Goal: Communication & Community: Answer question/provide support

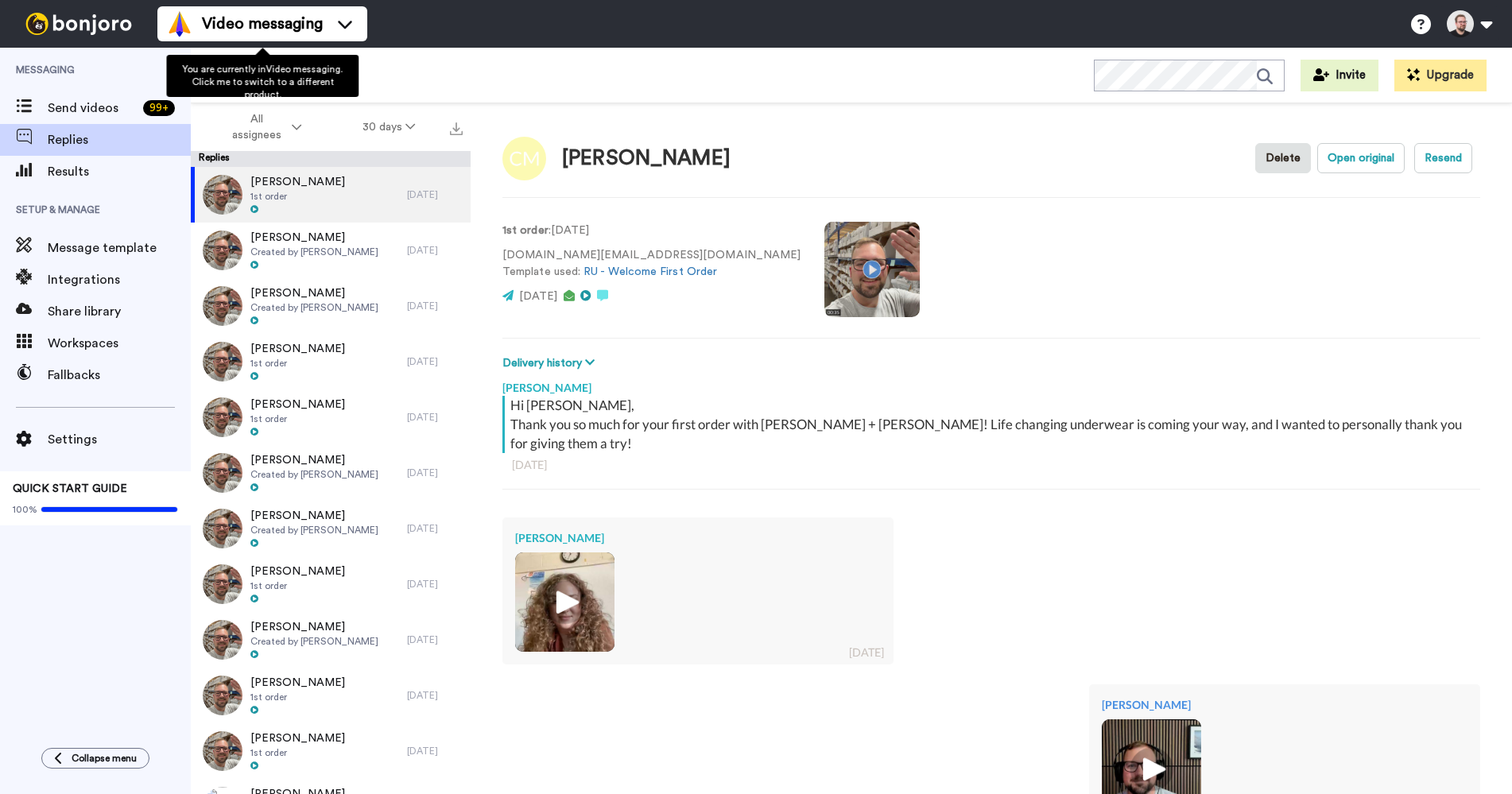
type textarea "x"
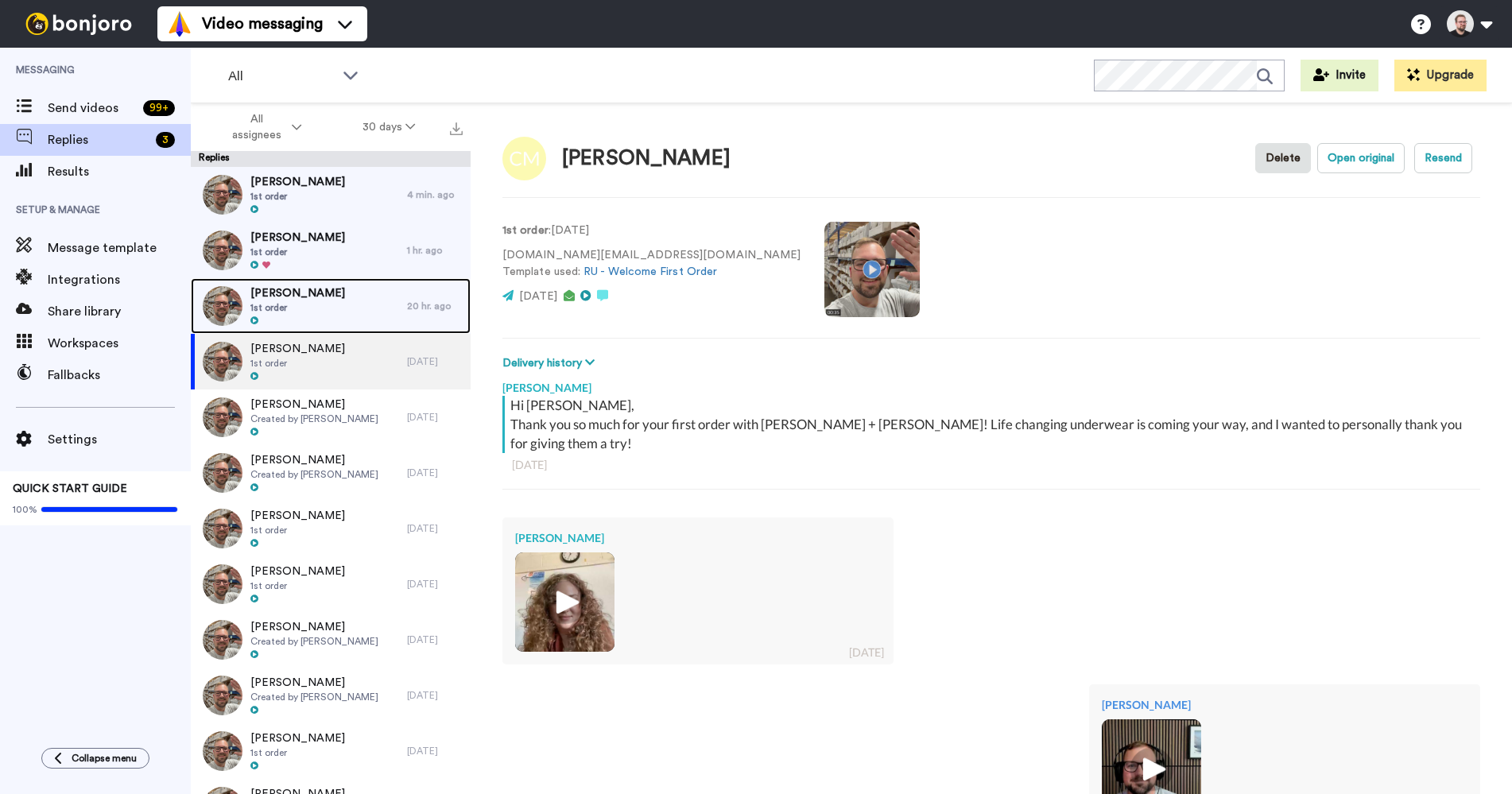
click at [325, 304] on div "[PERSON_NAME] 1st order" at bounding box center [299, 306] width 216 height 56
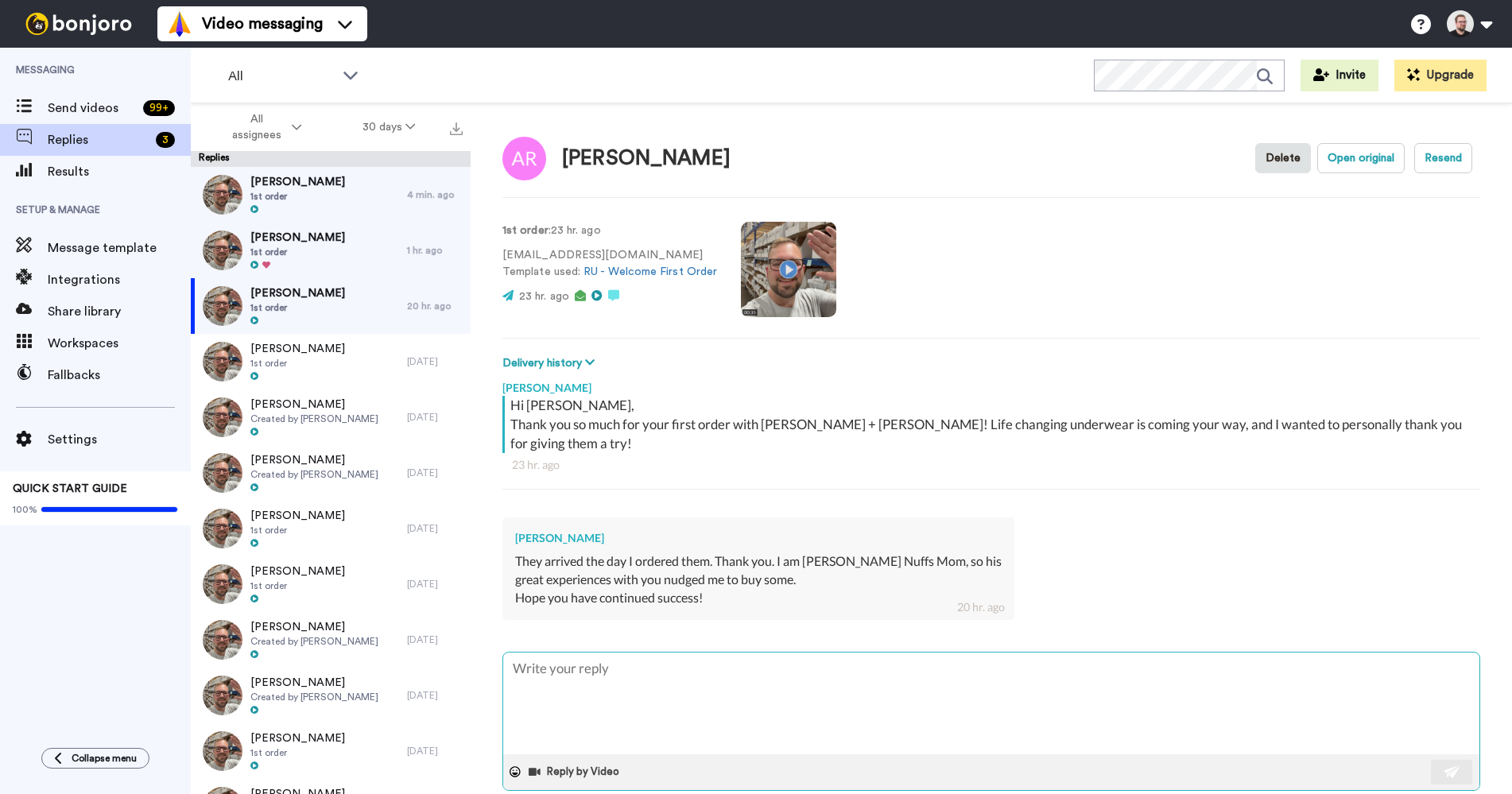
click at [670, 653] on textarea at bounding box center [991, 703] width 976 height 102
type textarea "x"
type textarea "H"
type textarea "x"
type textarea "Hi"
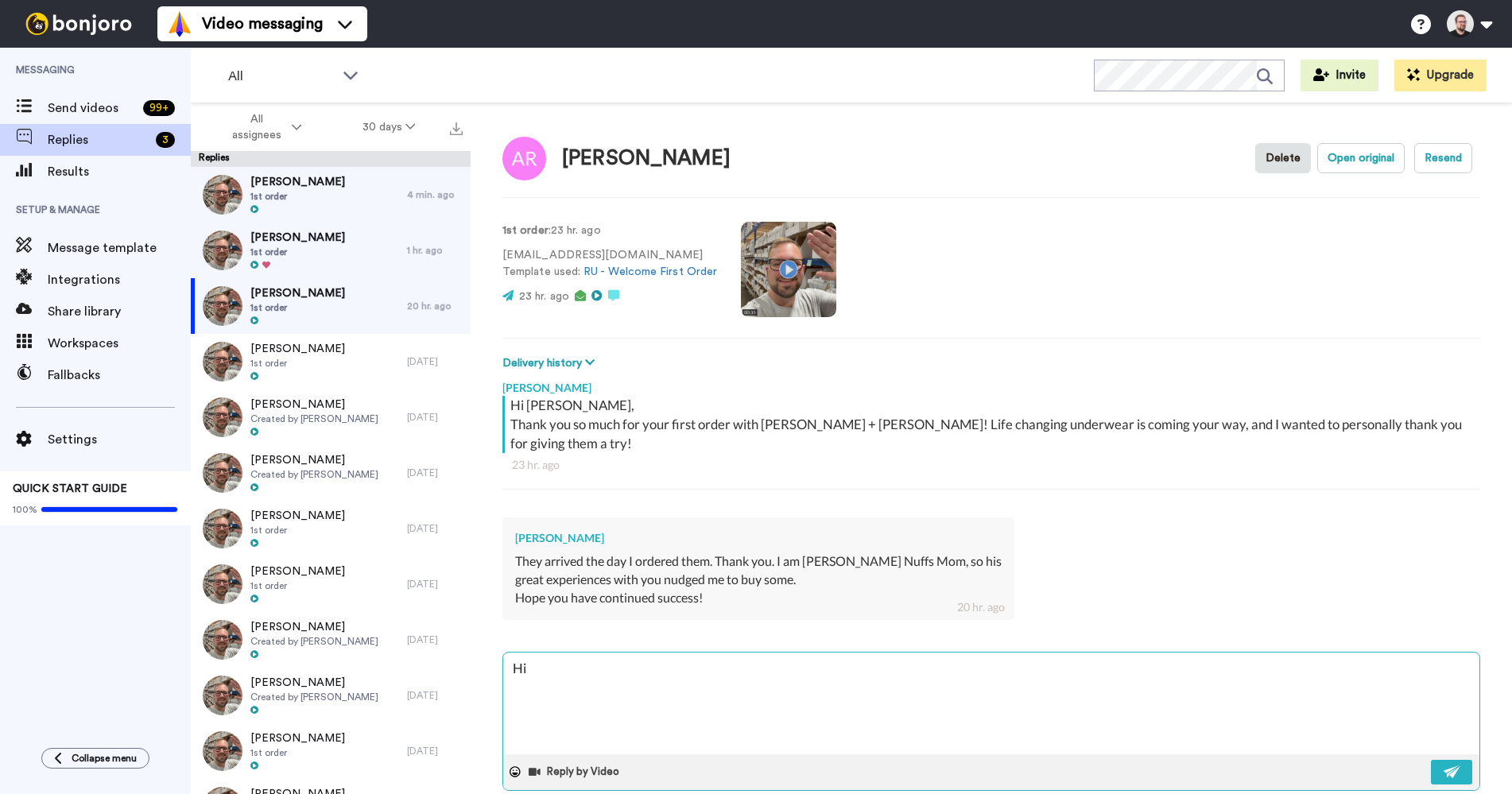
type textarea "x"
type textarea "Hi A"
type textarea "x"
type textarea "Hi An"
type textarea "x"
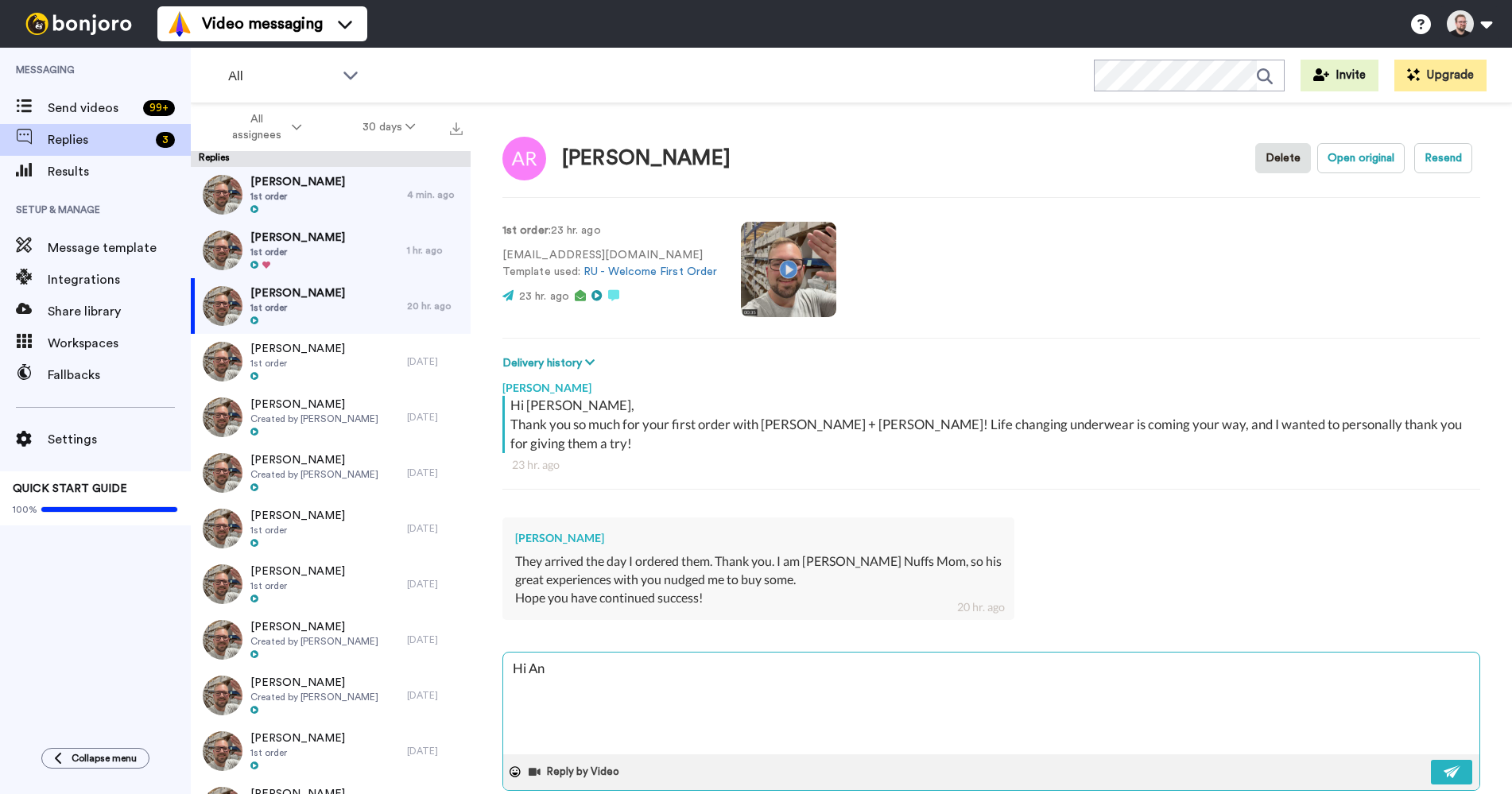
type textarea "Hi And"
type textarea "x"
type textarea "Hi [PERSON_NAME]"
type textarea "x"
type textarea "Hi [PERSON_NAME],"
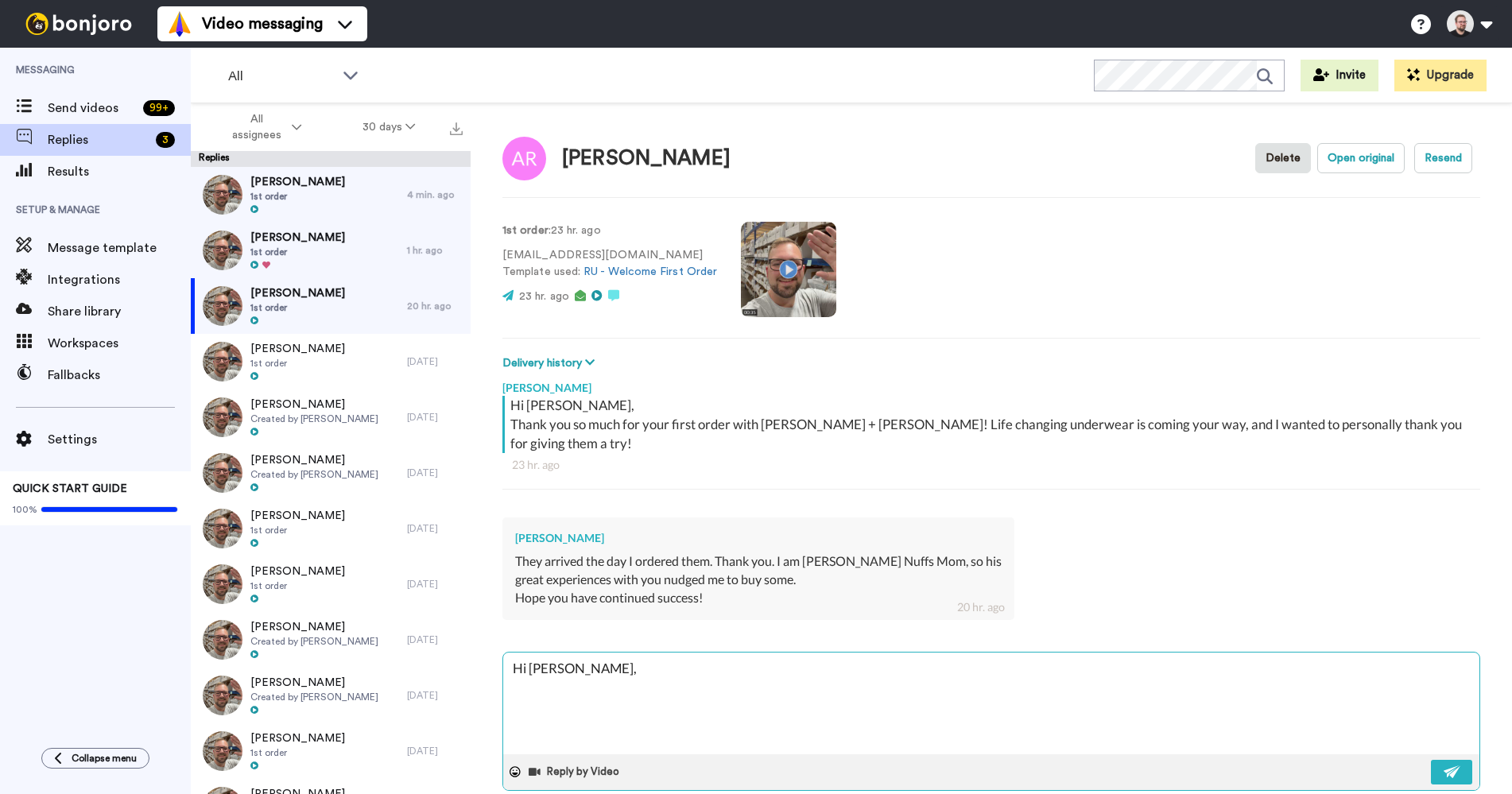
type textarea "x"
type textarea "Hi [PERSON_NAME],"
type textarea "x"
type textarea "Hi [PERSON_NAME],"
type textarea "x"
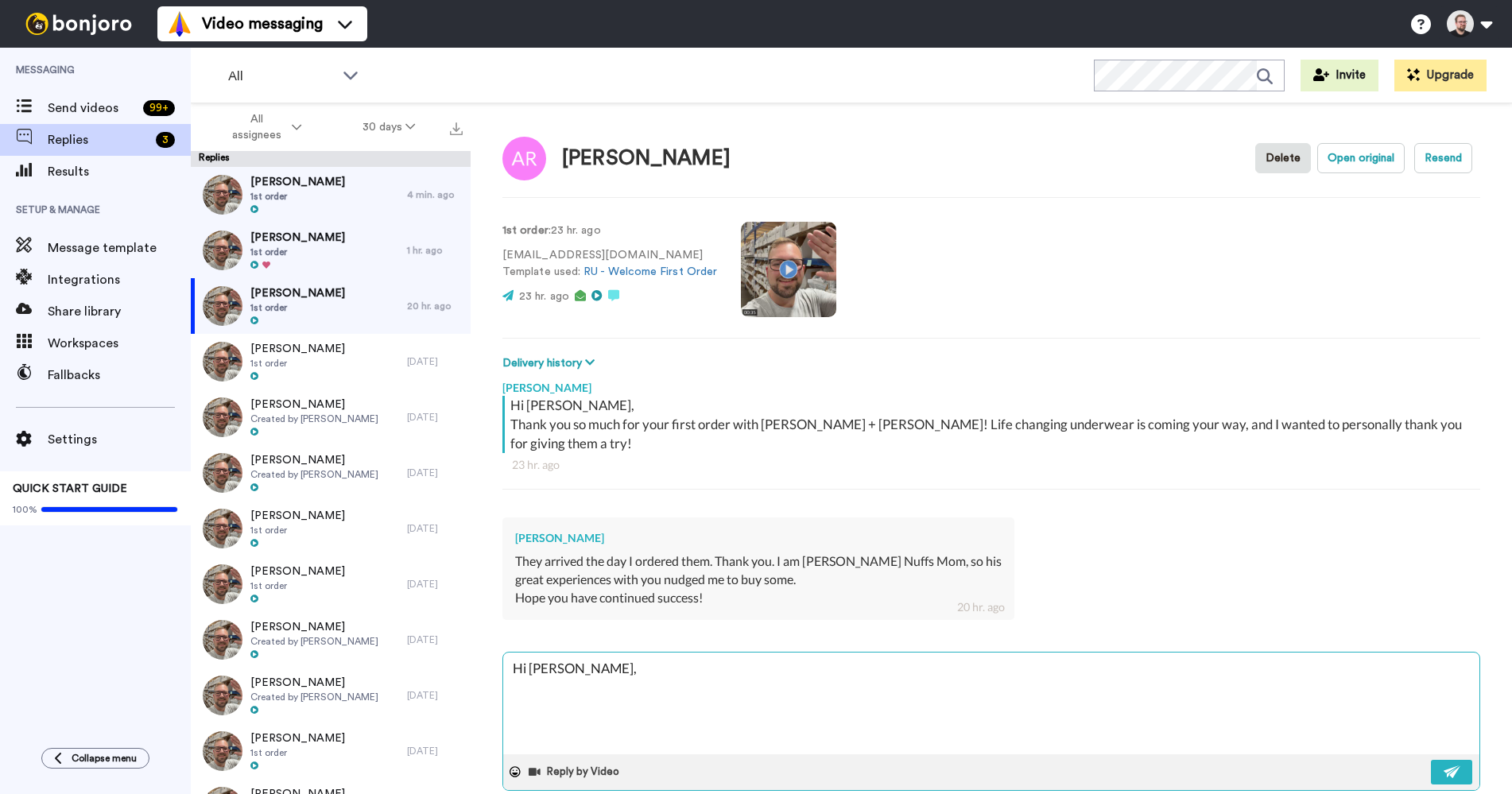
type textarea "Hi [PERSON_NAME],"
type textarea "x"
type textarea "Hi [PERSON_NAME], S"
type textarea "x"
type textarea "Hi [PERSON_NAME], So"
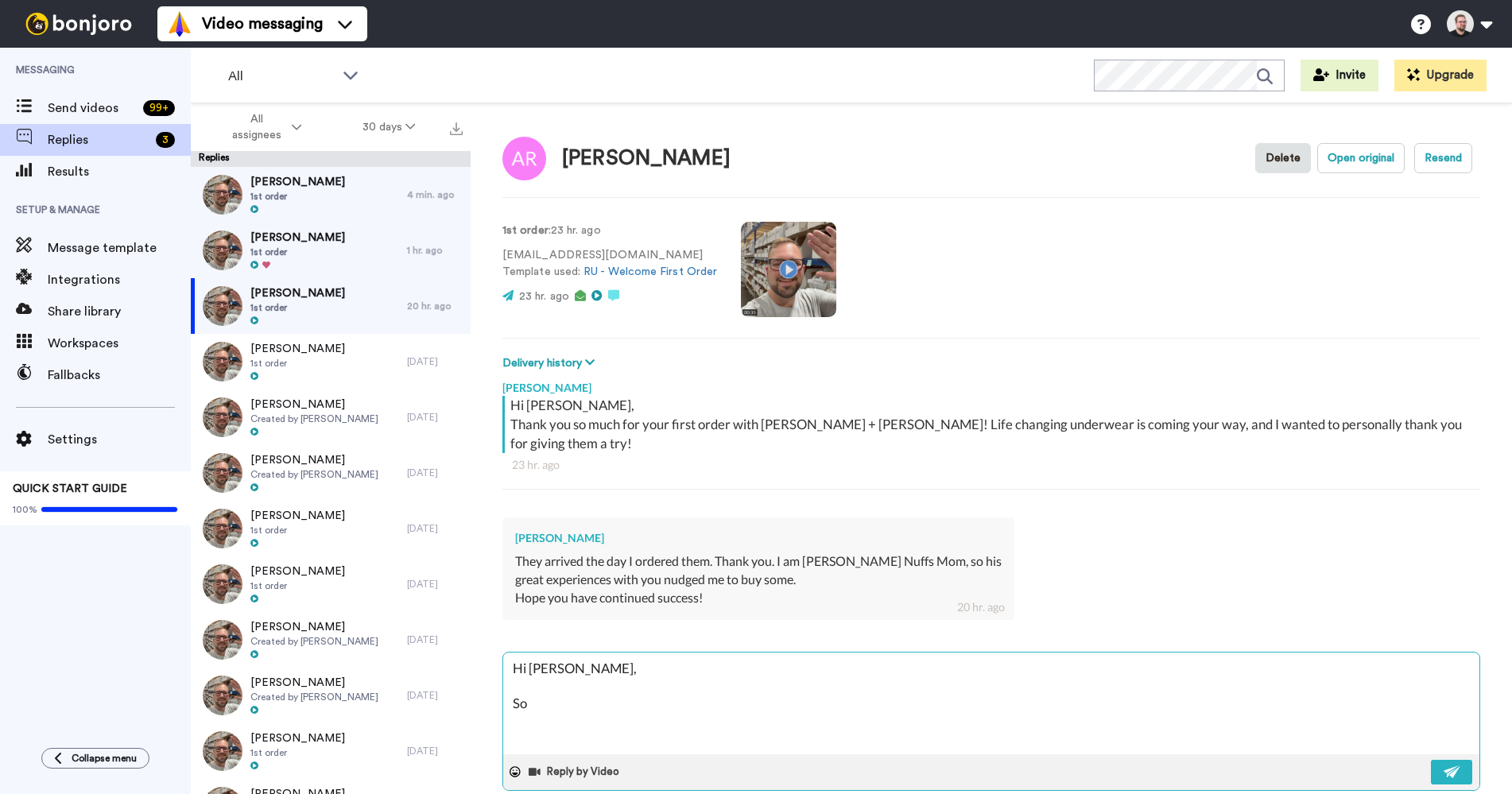
type textarea "x"
type textarea "Hi [PERSON_NAME], So"
type textarea "x"
type textarea "Hi [PERSON_NAME], So ni"
type textarea "x"
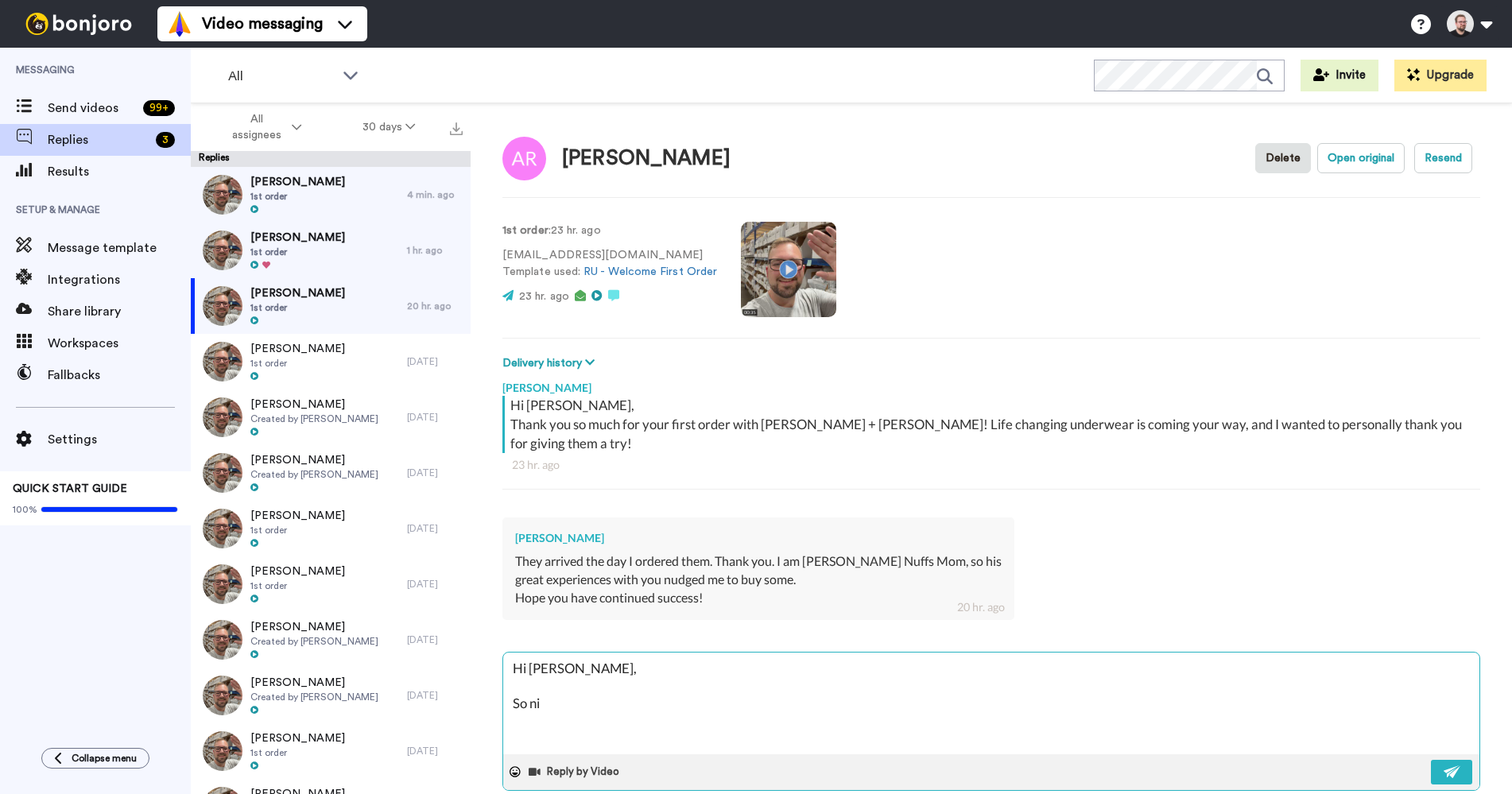
type textarea "Hi [PERSON_NAME], So nic"
type textarea "x"
type textarea "Hi [PERSON_NAME], So nice"
type textarea "x"
type textarea "Hi [PERSON_NAME], So nice"
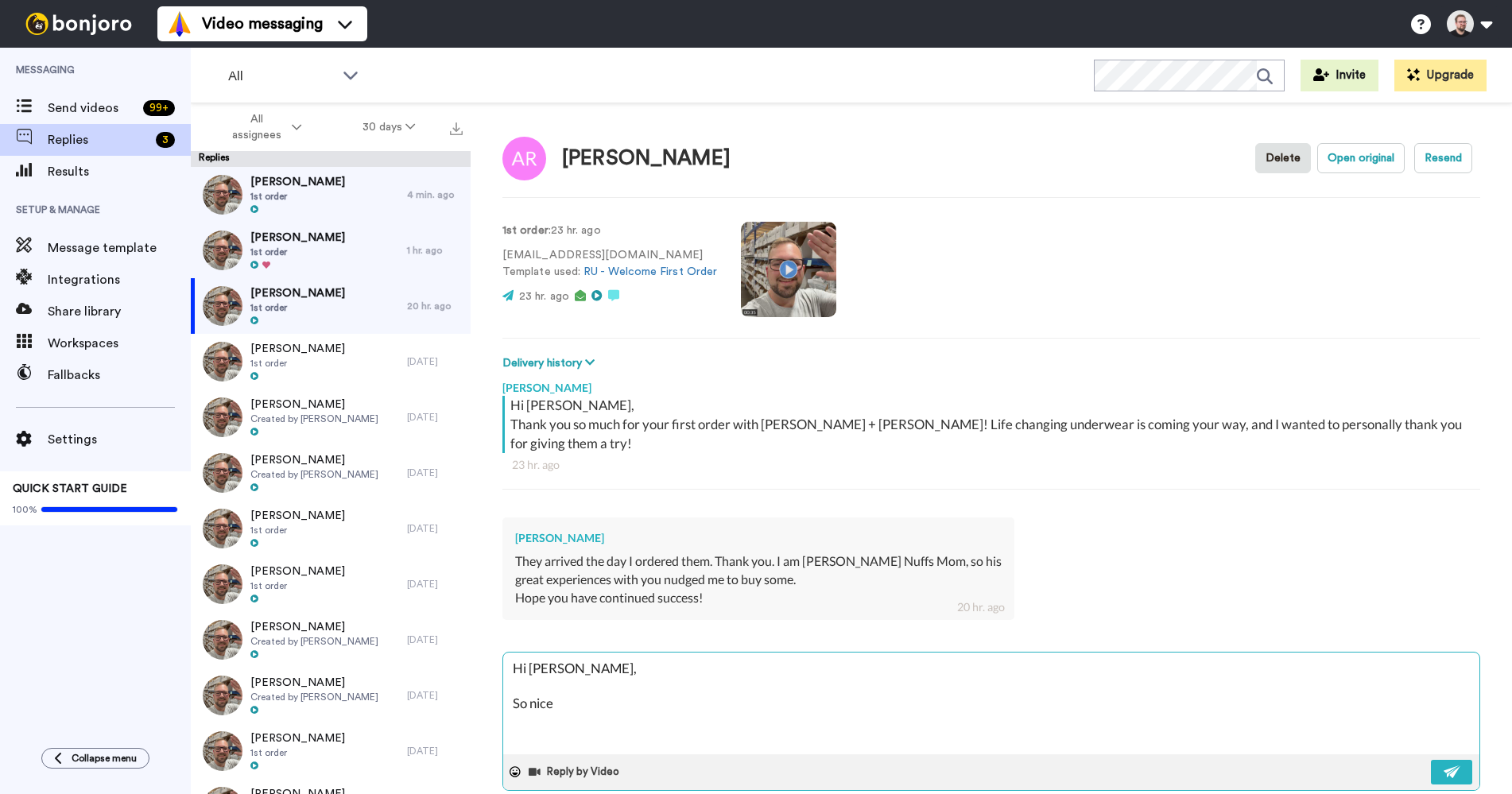
type textarea "x"
type textarea "Hi [PERSON_NAME], So nice t"
type textarea "x"
type textarea "Hi [PERSON_NAME], So nice to"
type textarea "x"
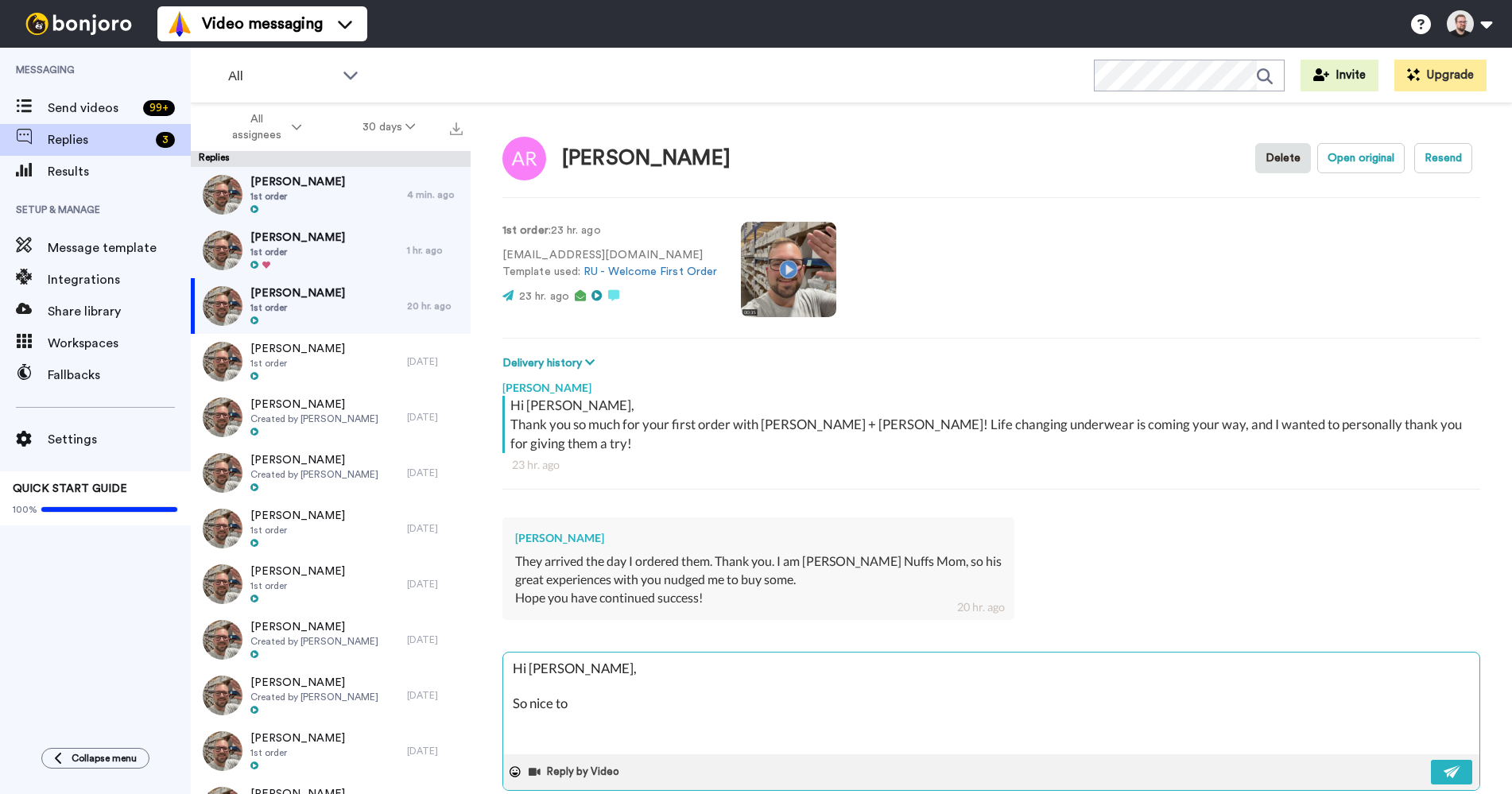
type textarea "Hi [PERSON_NAME], So nice to"
type textarea "x"
type textarea "Hi [PERSON_NAME], So nice to e"
type textarea "x"
type textarea "Hi [PERSON_NAME], So nice to e-"
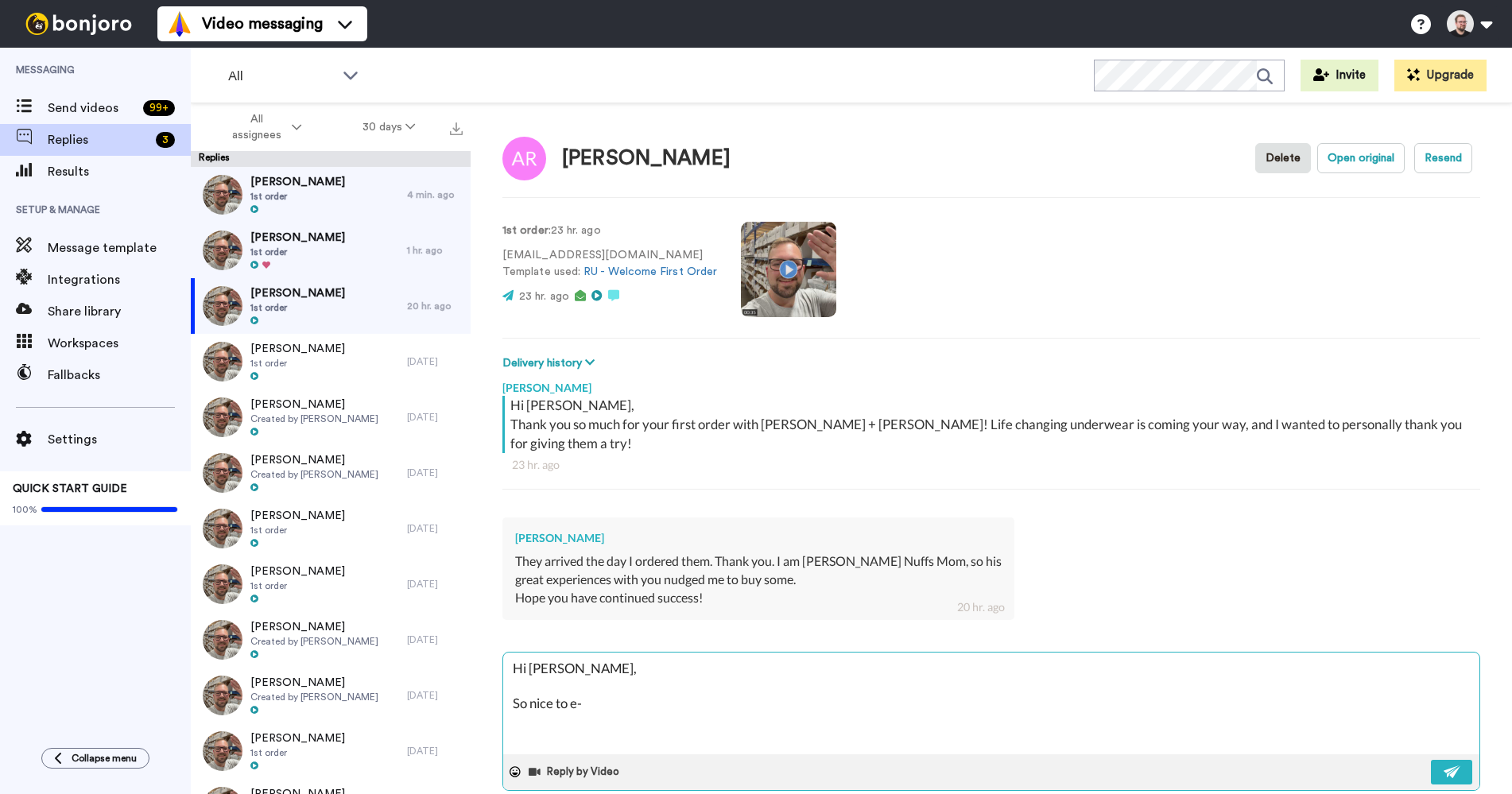
type textarea "x"
type textarea "Hi [PERSON_NAME], So nice to e-m"
type textarea "x"
type textarea "Hi [PERSON_NAME], So nice to e-me"
type textarea "x"
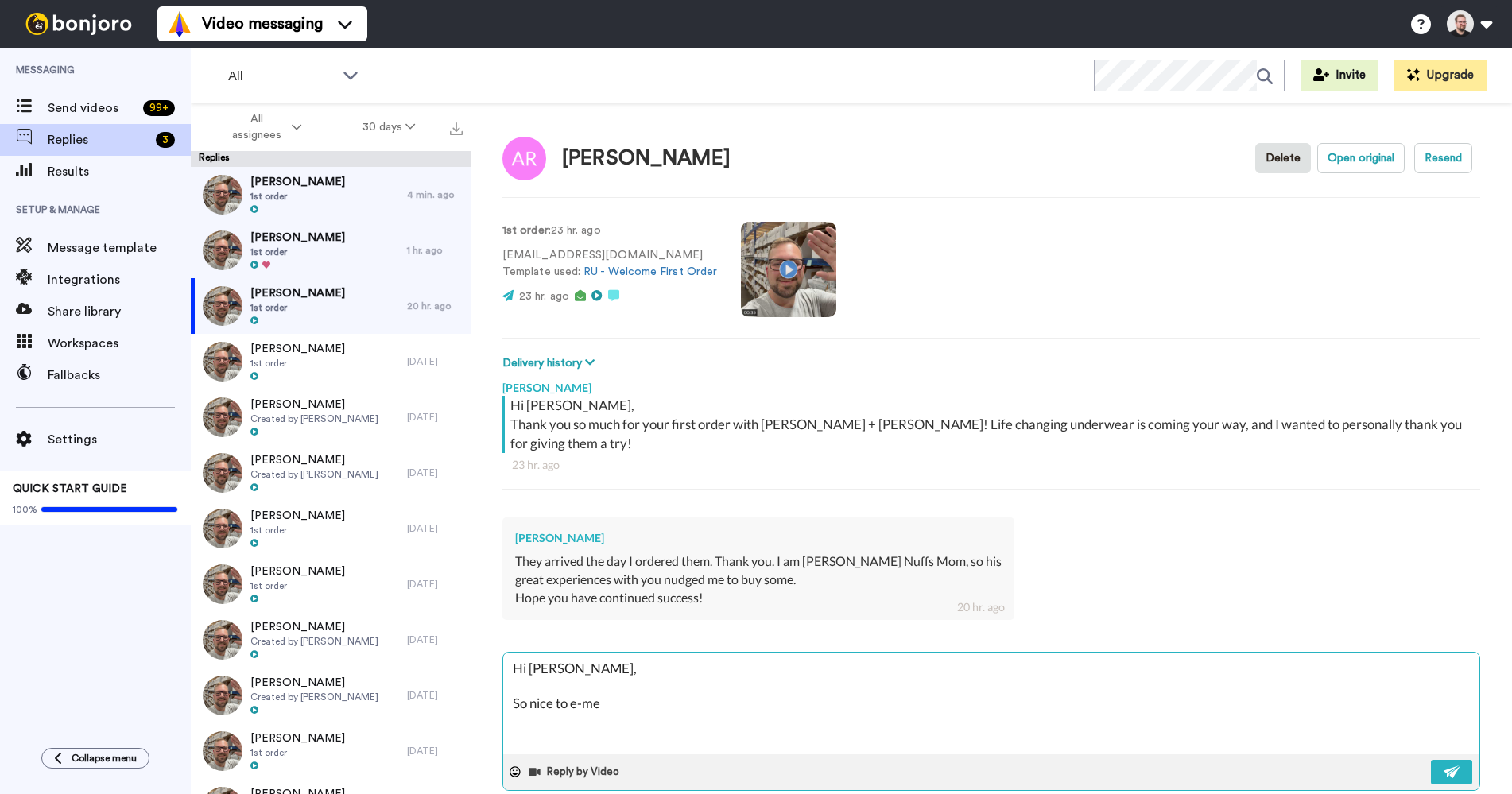
type textarea "Hi [PERSON_NAME], So nice to e-mee"
type textarea "x"
type textarea "Hi [PERSON_NAME], So nice to e-meet"
type textarea "x"
type textarea "Hi [PERSON_NAME], So nice to e-meet"
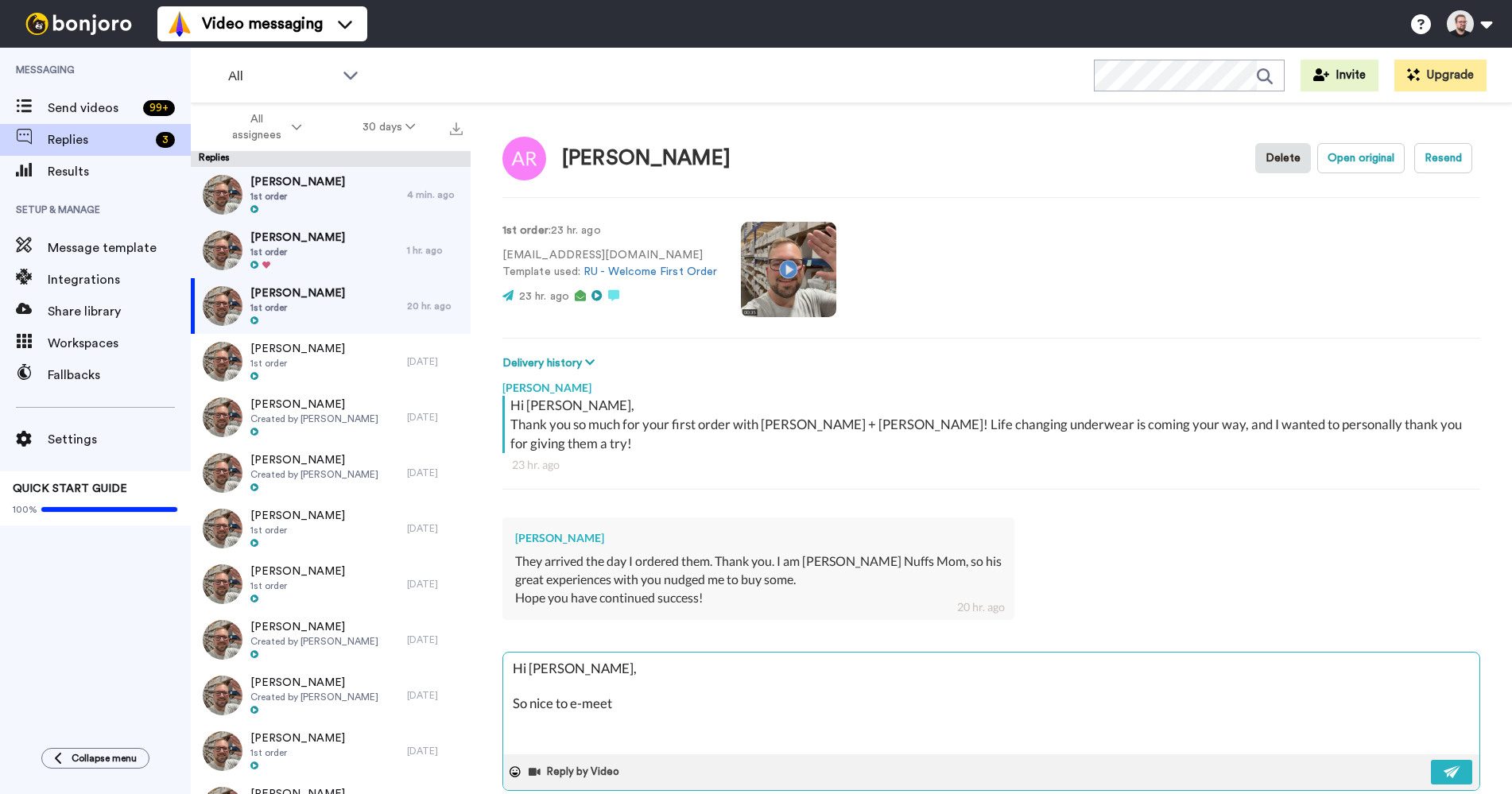
type textarea "x"
type textarea "Hi [PERSON_NAME], So nice to e-meet y"
type textarea "x"
type textarea "Hi [PERSON_NAME], So nice to e-meet yo"
type textarea "x"
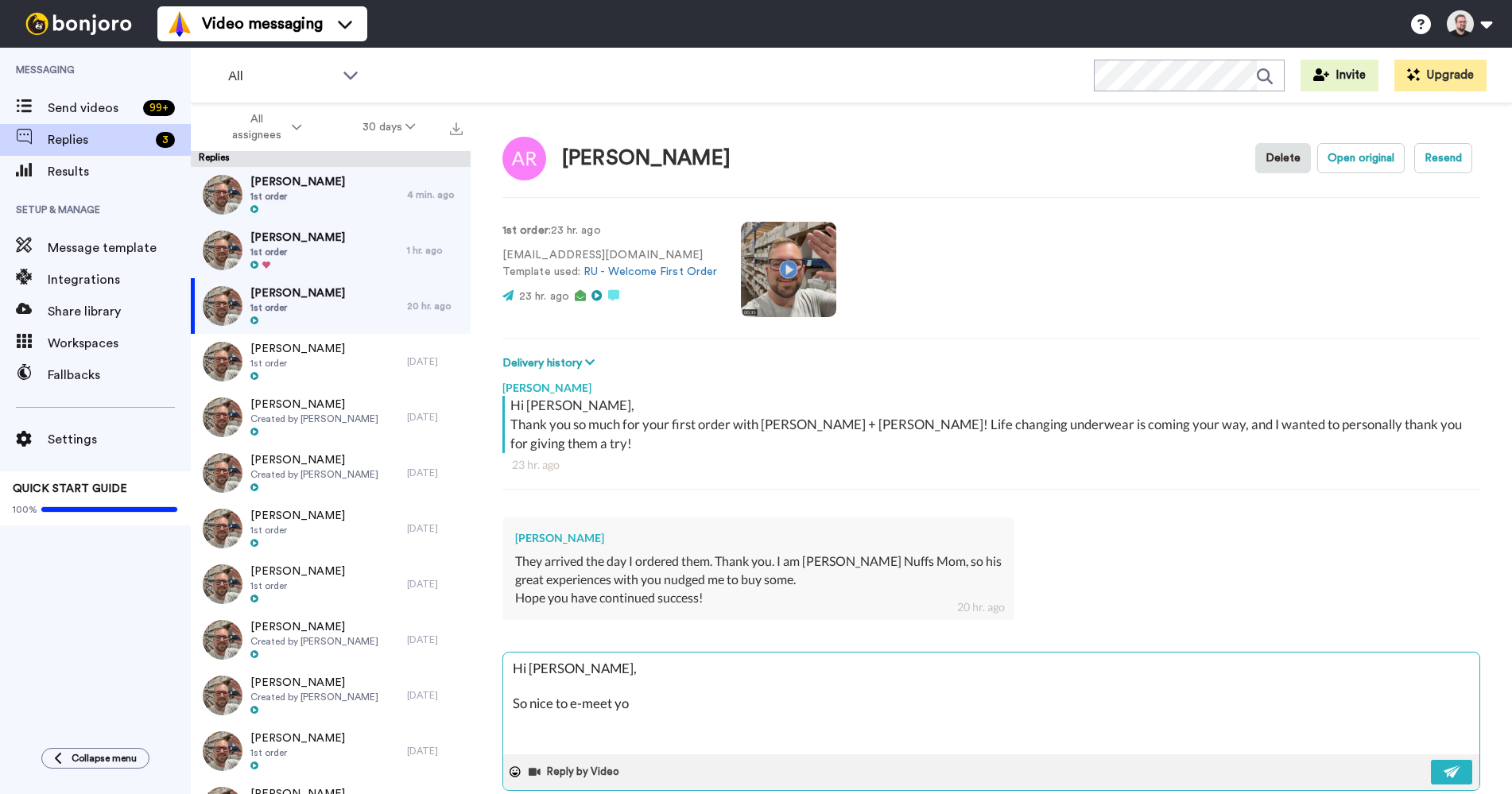
type textarea "Hi [PERSON_NAME], So nice to e-meet you"
type textarea "x"
type textarea "Hi [PERSON_NAME], So nice to e-meet you"
type textarea "x"
type textarea "Hi [PERSON_NAME], So nice to e-meet you"
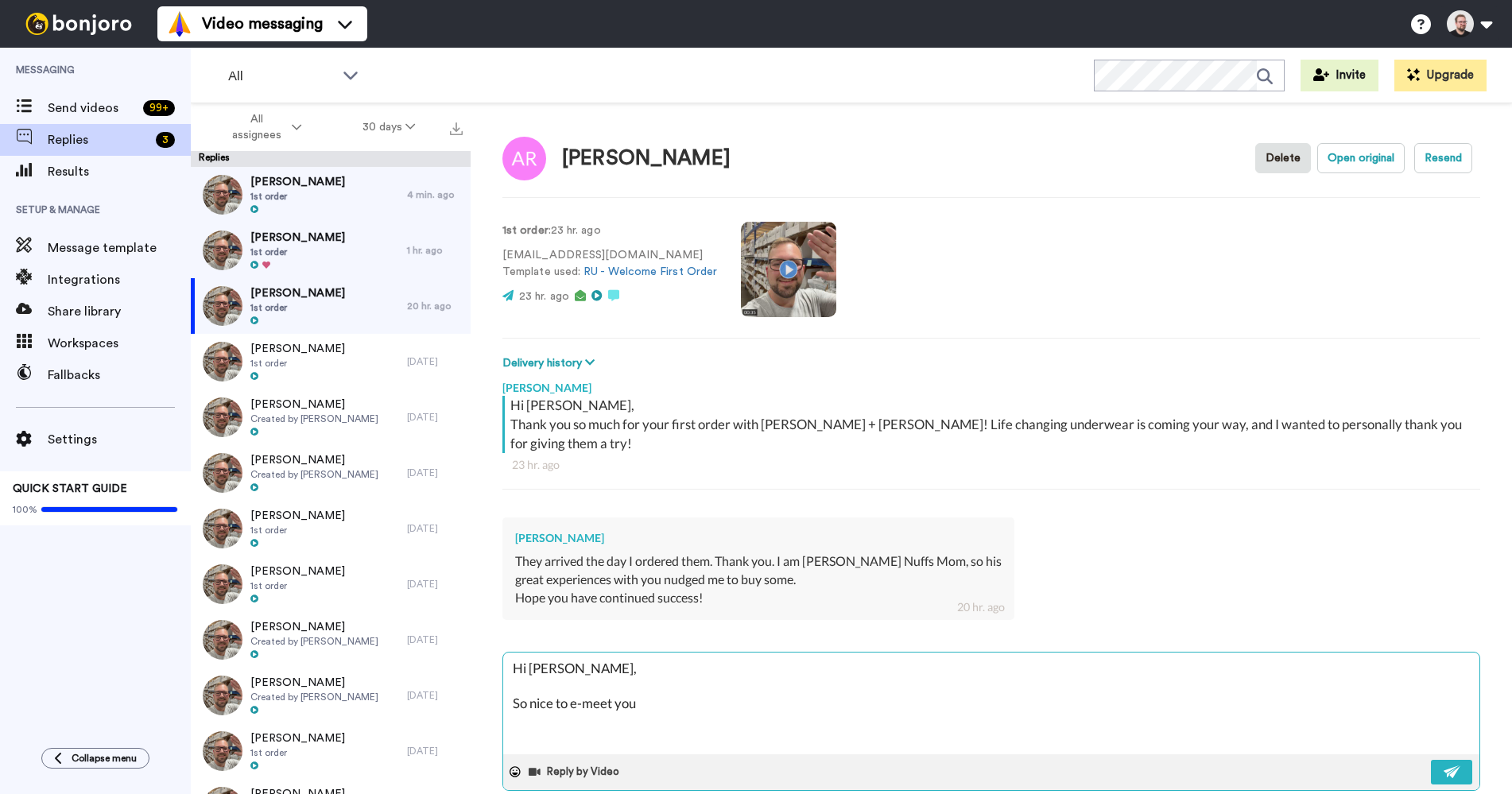
type textarea "x"
type textarea "Hi [PERSON_NAME], So nice to e-meet you,"
type textarea "x"
type textarea "Hi [PERSON_NAME], So nice to e-meet you,"
type textarea "x"
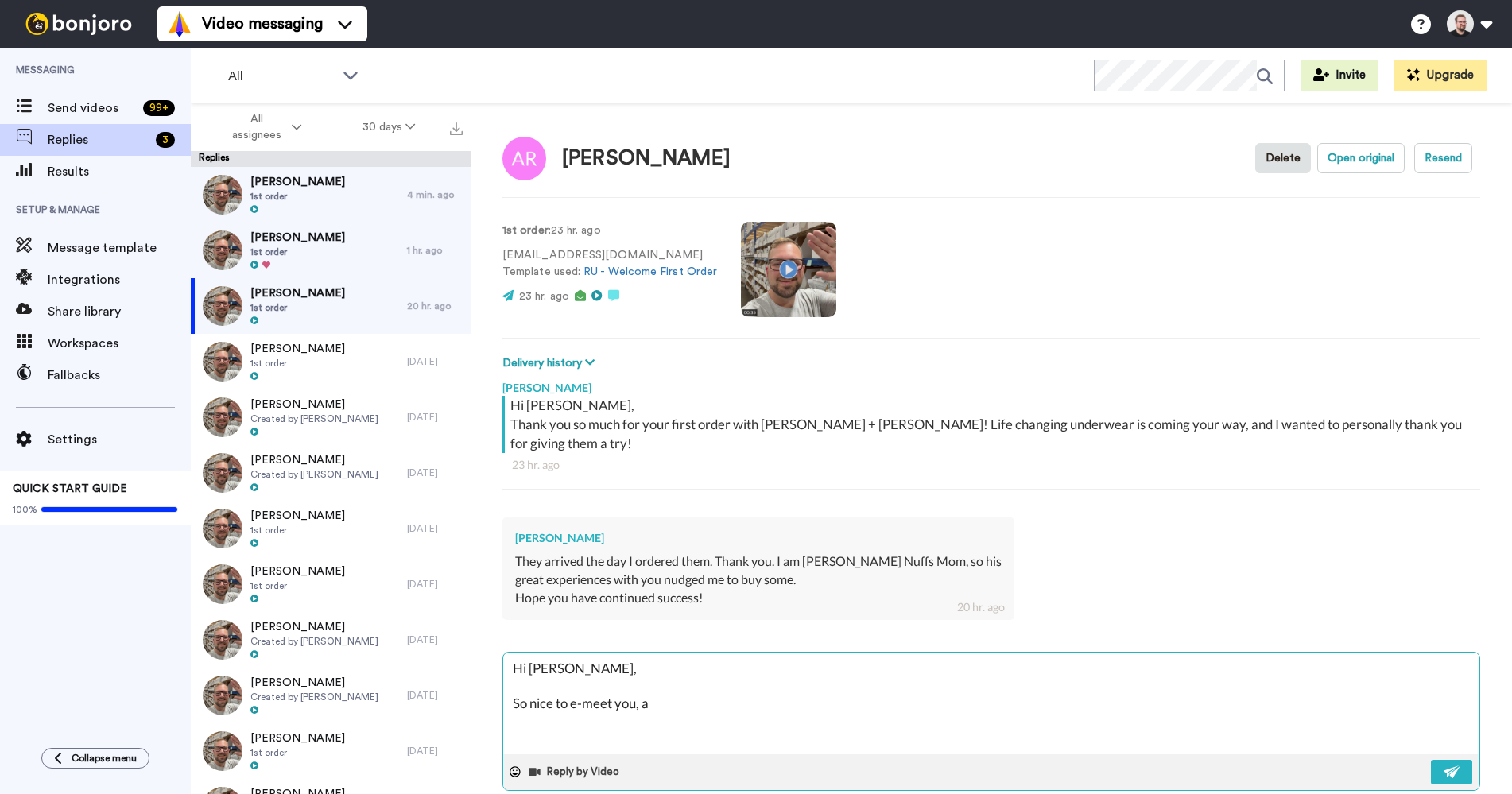
type textarea "Hi [PERSON_NAME], So nice to e-meet you, an"
type textarea "x"
type textarea "Hi [PERSON_NAME], So nice to e-meet you, and"
type textarea "x"
type textarea "Hi [PERSON_NAME], So nice to e-meet you, and"
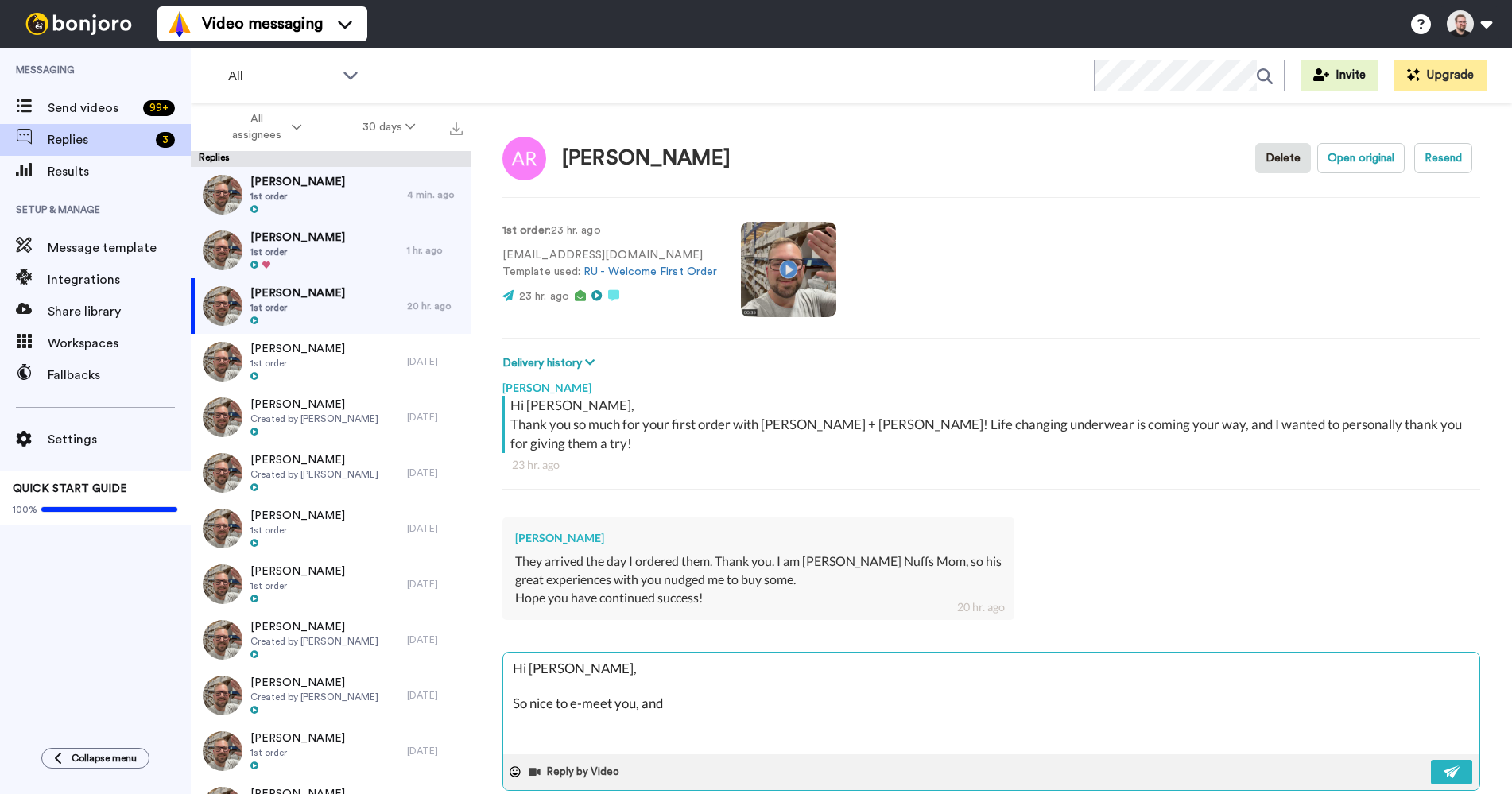
type textarea "x"
type textarea "Hi [PERSON_NAME], So nice to e-meet you, and t"
type textarea "x"
type textarea "Hi [PERSON_NAME], So nice to e-meet you, and tha"
type textarea "x"
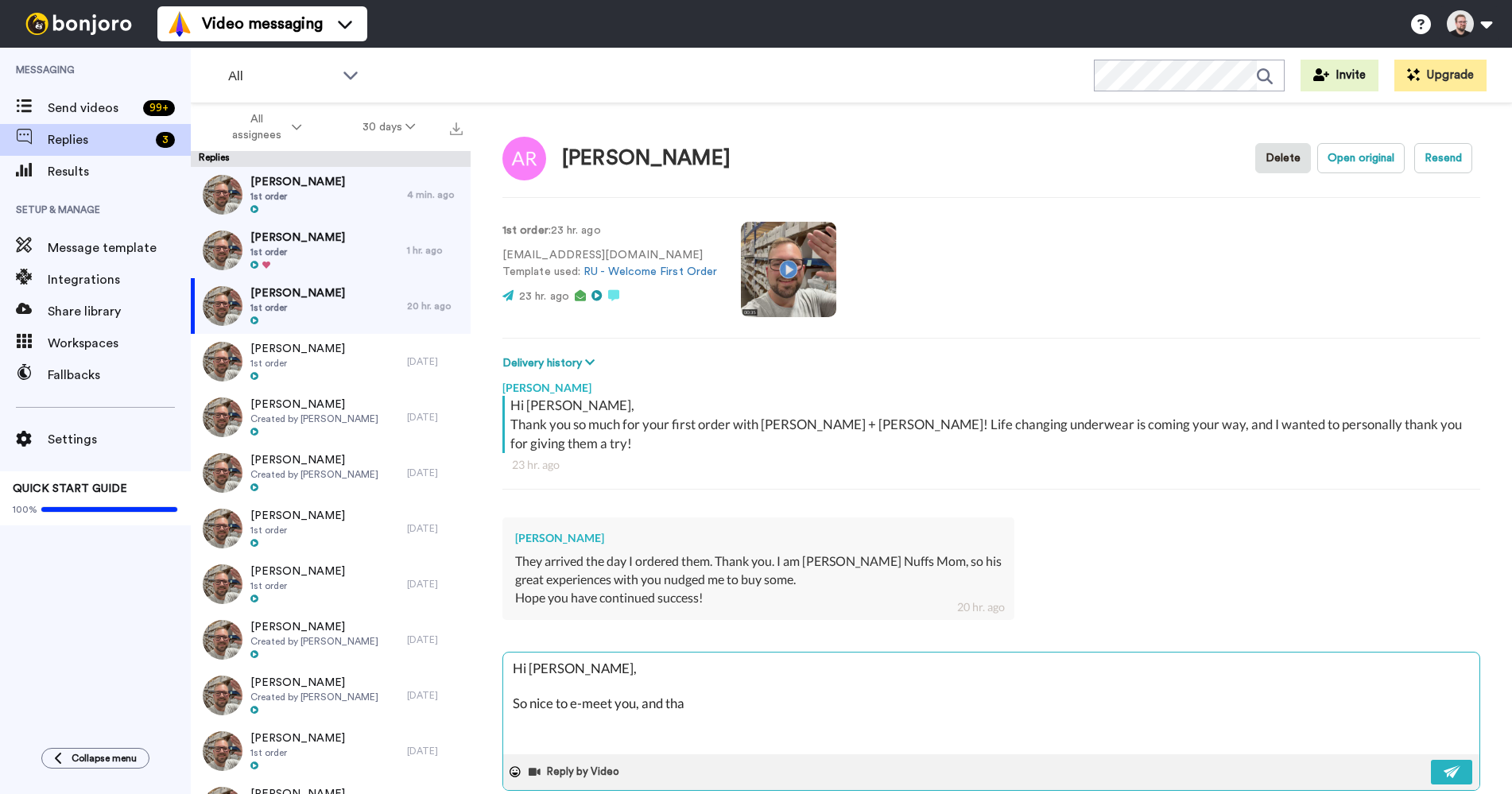
type textarea "Hi [PERSON_NAME], So nice to e-meet you, and than"
type textarea "x"
type textarea "Hi [PERSON_NAME], So nice to e-meet you, and thank"
type textarea "x"
type textarea "Hi [PERSON_NAME], So nice to e-meet you, and thank"
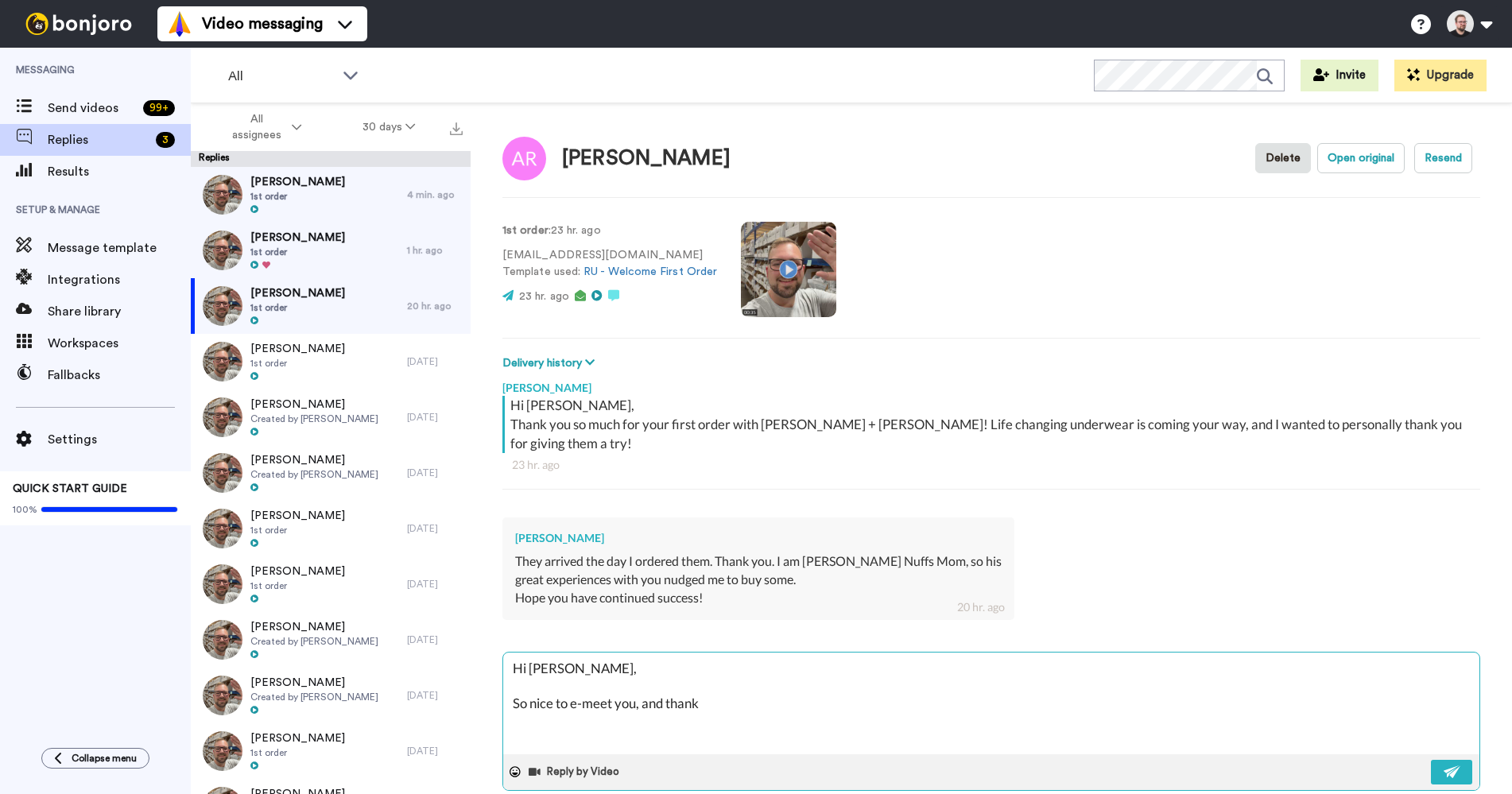
type textarea "x"
type textarea "Hi [PERSON_NAME], So nice to e-meet you, and thank y"
type textarea "x"
type textarea "Hi [PERSON_NAME], So nice to e-meet you, and thank you"
type textarea "x"
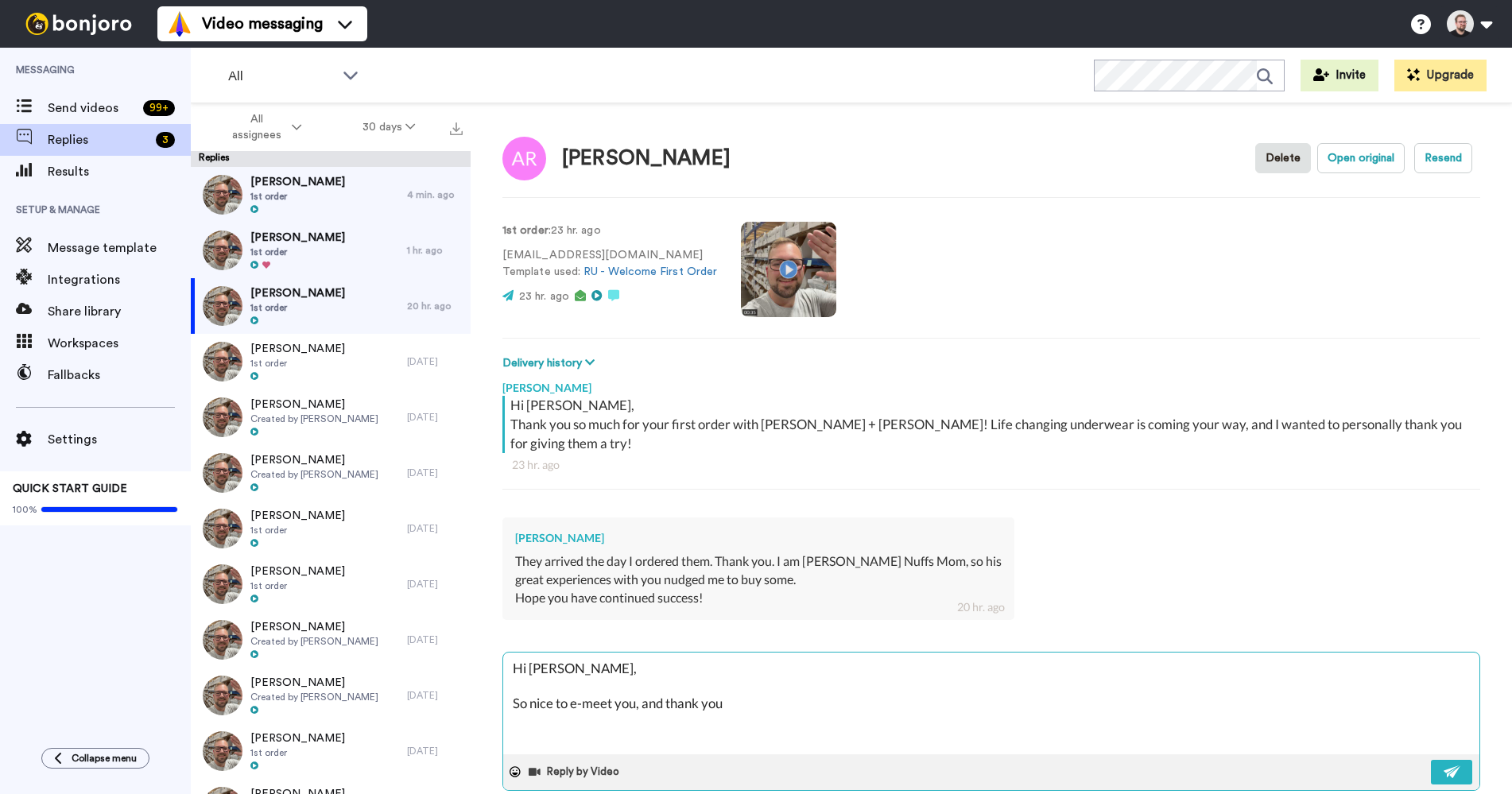
type textarea "Hi [PERSON_NAME], So nice to e-meet you, and thank you f"
type textarea "x"
type textarea "Hi [PERSON_NAME], So nice to e-meet you, and thank you fo"
type textarea "x"
type textarea "Hi [PERSON_NAME], So nice to e-meet you, and thank you for"
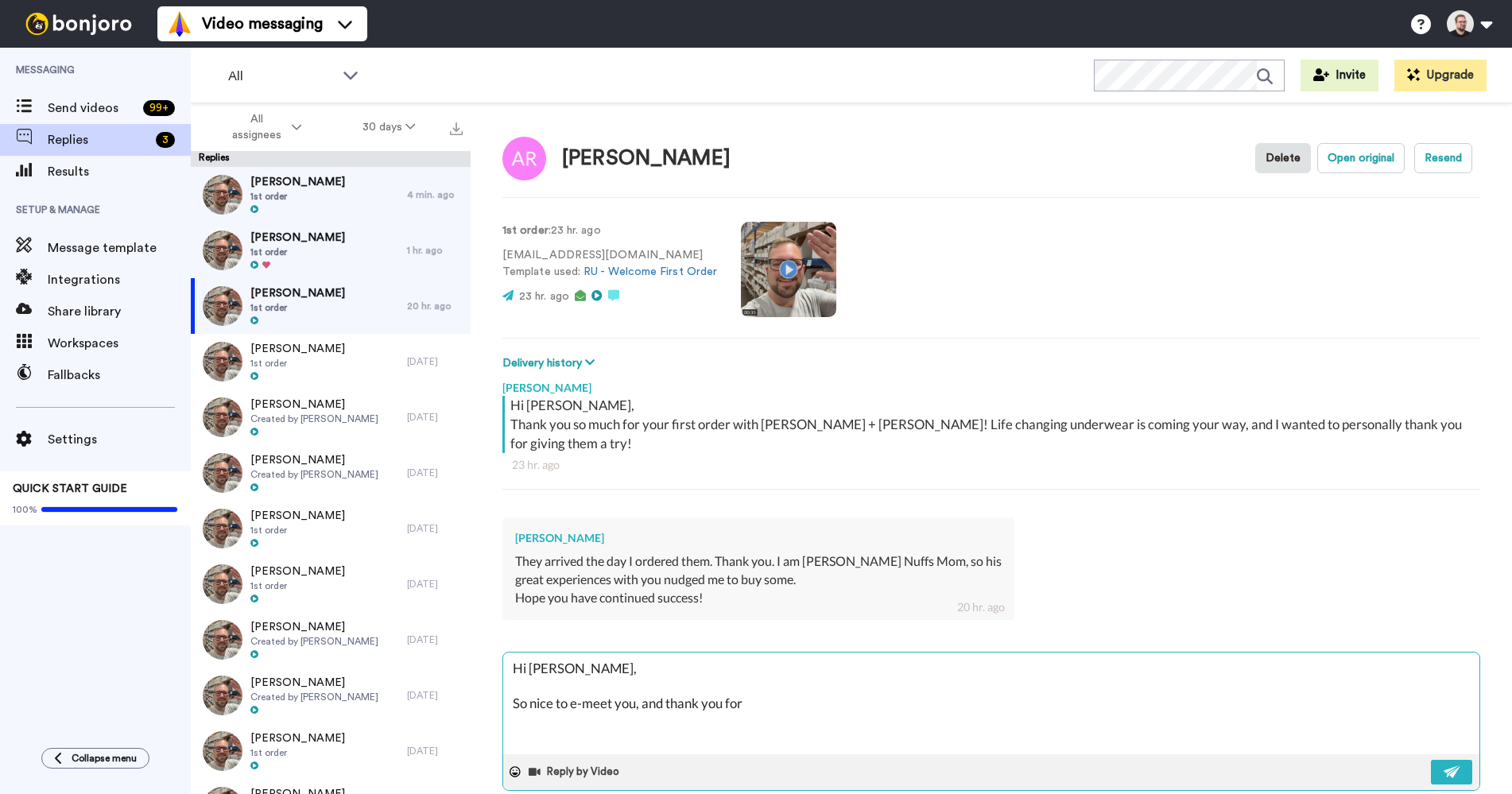
type textarea "x"
type textarea "Hi [PERSON_NAME], So nice to e-meet you, and thank you for"
type textarea "x"
type textarea "Hi [PERSON_NAME], So nice to e-meet you, and thank you for y"
type textarea "x"
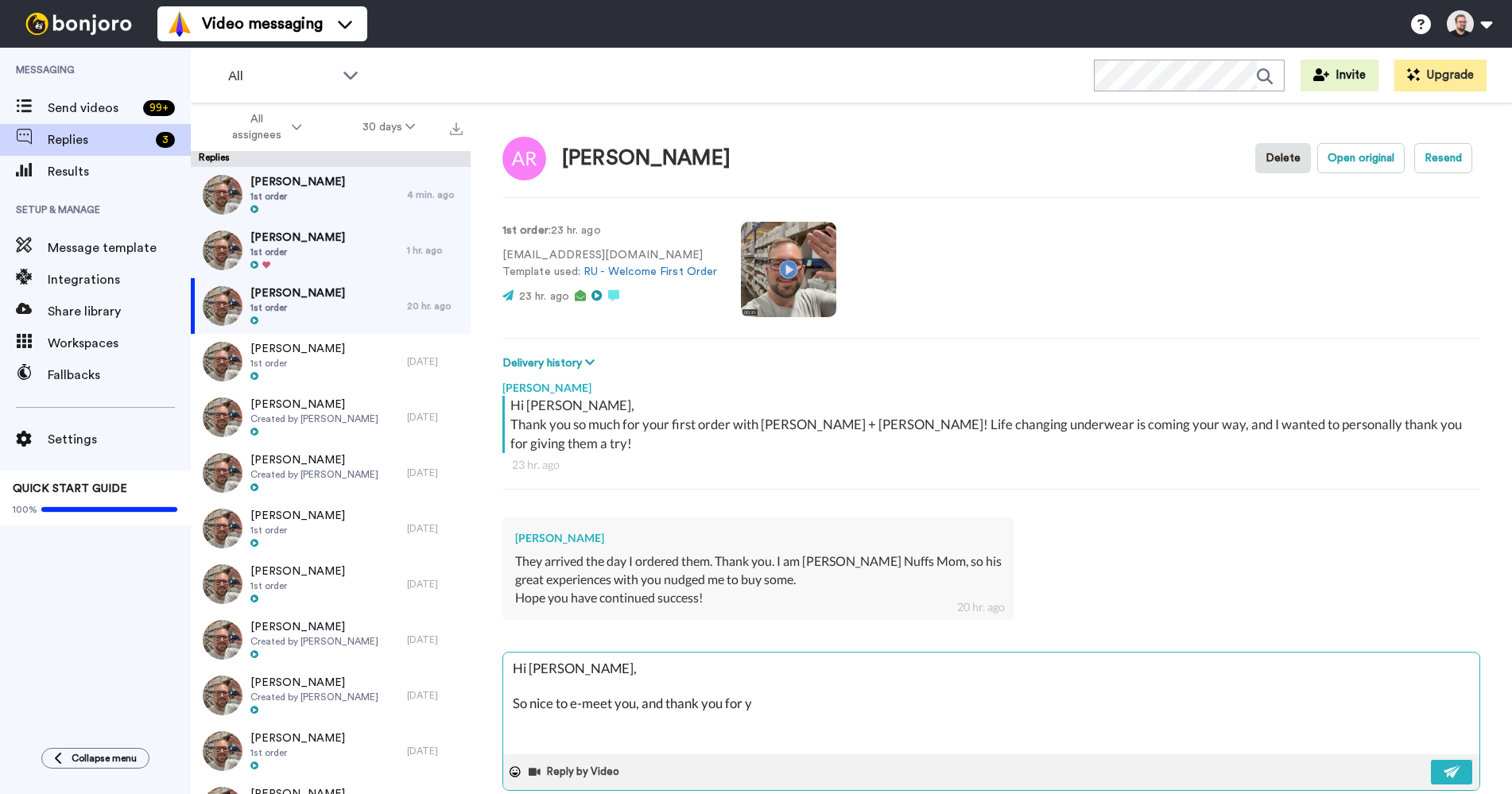
type textarea "Hi [PERSON_NAME], So nice to e-meet you, and thank you for yo"
type textarea "x"
type textarea "Hi [PERSON_NAME], So nice to e-meet you, and thank you for you"
type textarea "x"
type textarea "Hi [PERSON_NAME], So nice to e-meet you, and thank you for your"
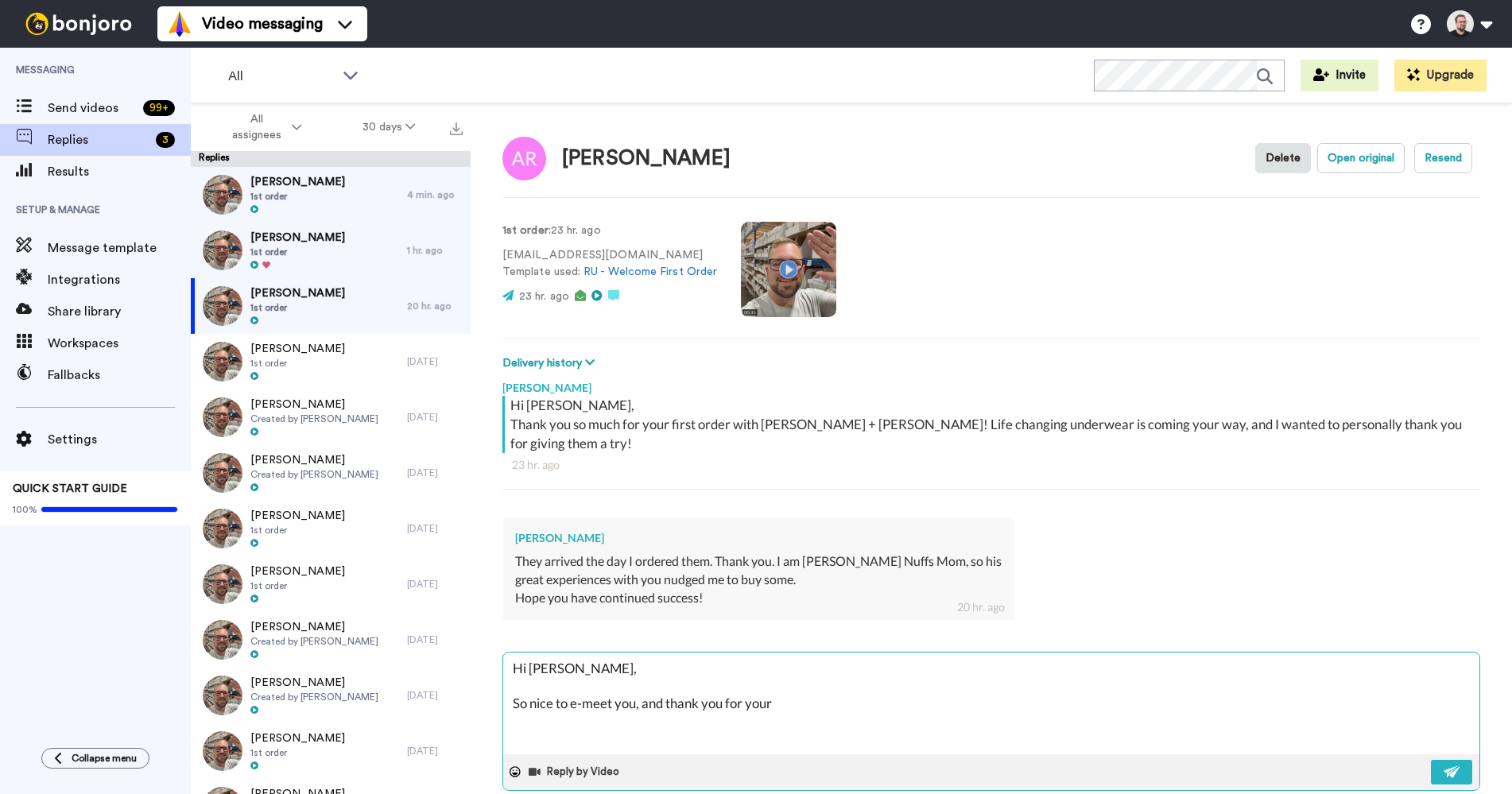
type textarea "x"
type textarea "Hi [PERSON_NAME], So nice to e-meet you, and thank you for your"
type textarea "x"
type textarea "Hi [PERSON_NAME], So nice to e-meet you, and thank you for your s"
type textarea "x"
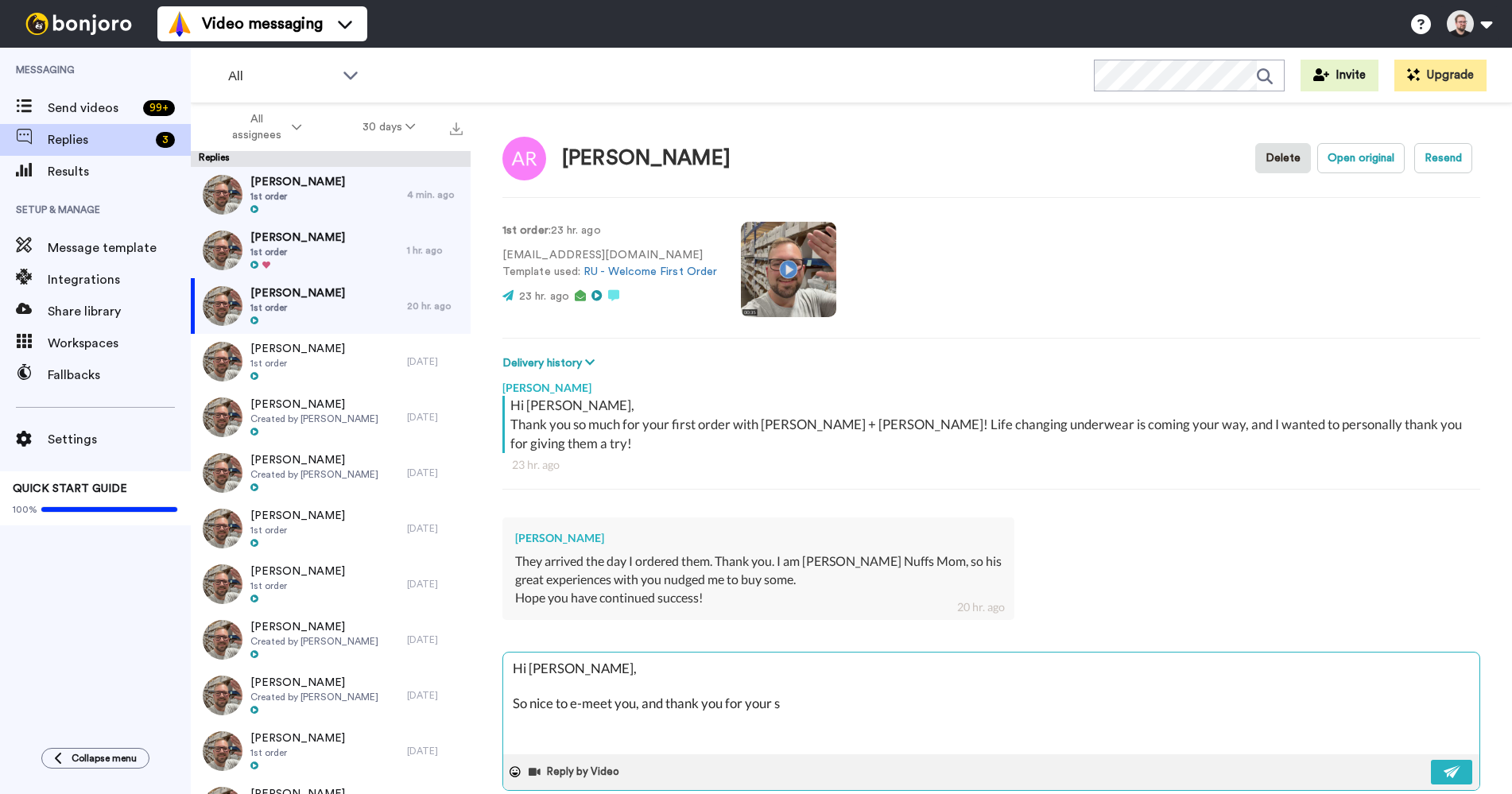
type textarea "Hi [PERSON_NAME], So nice to e-meet you, and thank you for your su"
type textarea "x"
type textarea "Hi [PERSON_NAME], So nice to e-meet you, and thank you for your sup"
type textarea "x"
type textarea "Hi [PERSON_NAME], So nice to e-meet you, and thank you for your supp"
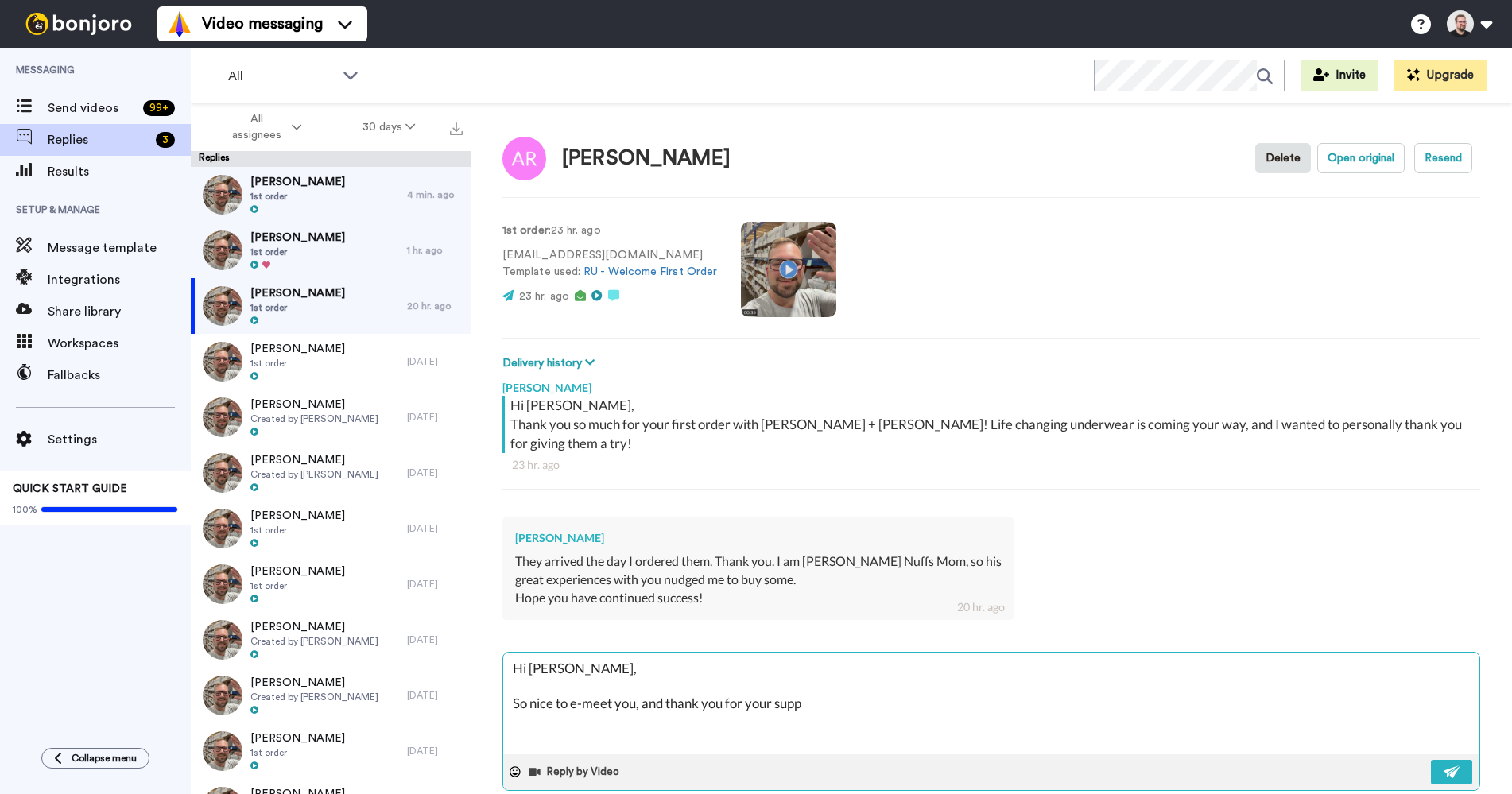
type textarea "x"
type textarea "Hi [PERSON_NAME], So nice to e-meet you, and thank you for your suppo"
type textarea "x"
type textarea "Hi [PERSON_NAME], So nice to e-meet you, and thank you for your suppor"
type textarea "x"
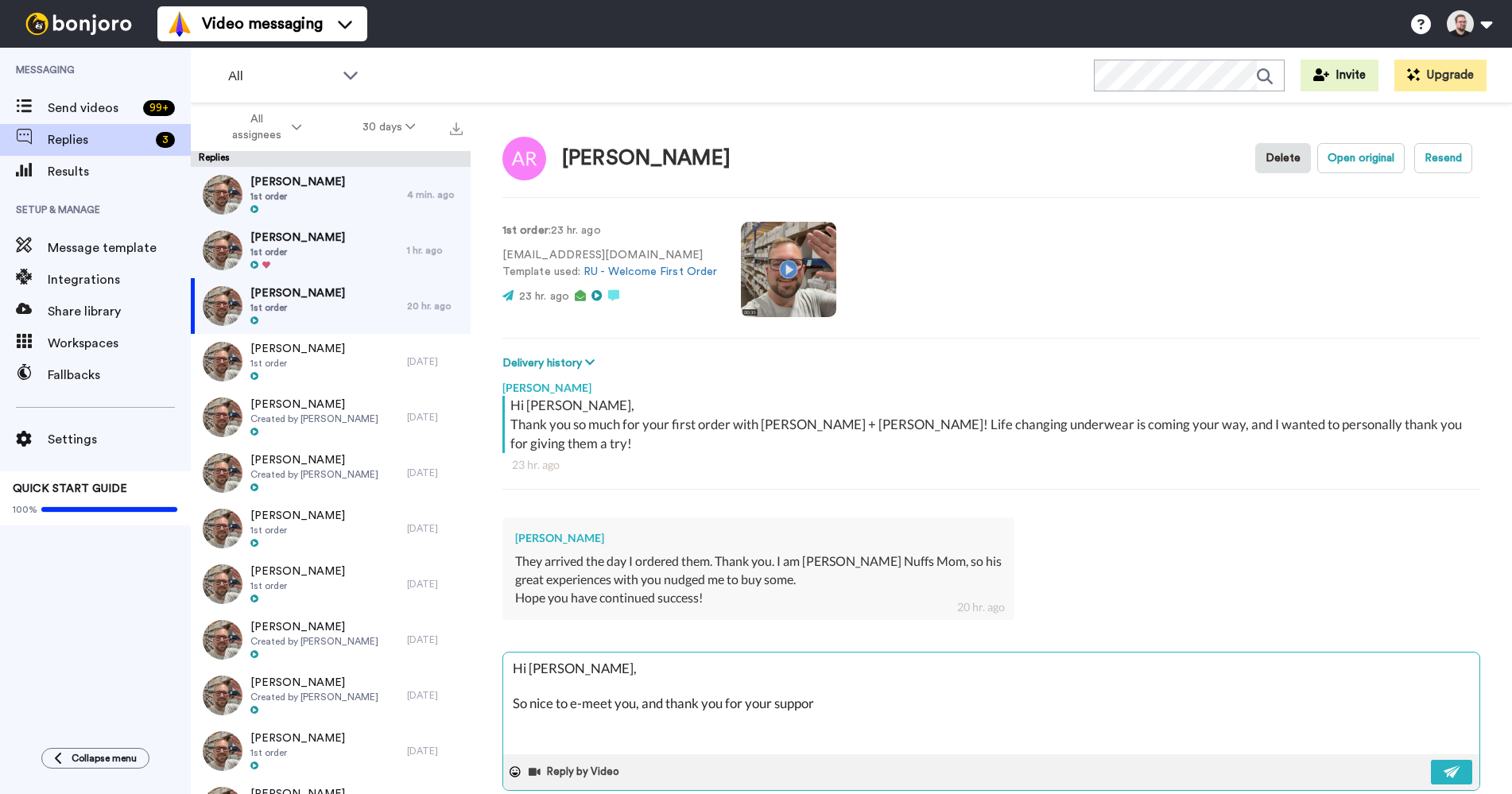
type textarea "Hi [PERSON_NAME], So nice to e-meet you, and thank you for your support"
type textarea "x"
type textarea "Hi [PERSON_NAME], So nice to e-meet you, and thank you for your support!"
type textarea "x"
type textarea "Hi [PERSON_NAME], So nice to e-meet you, and thank you for your support!"
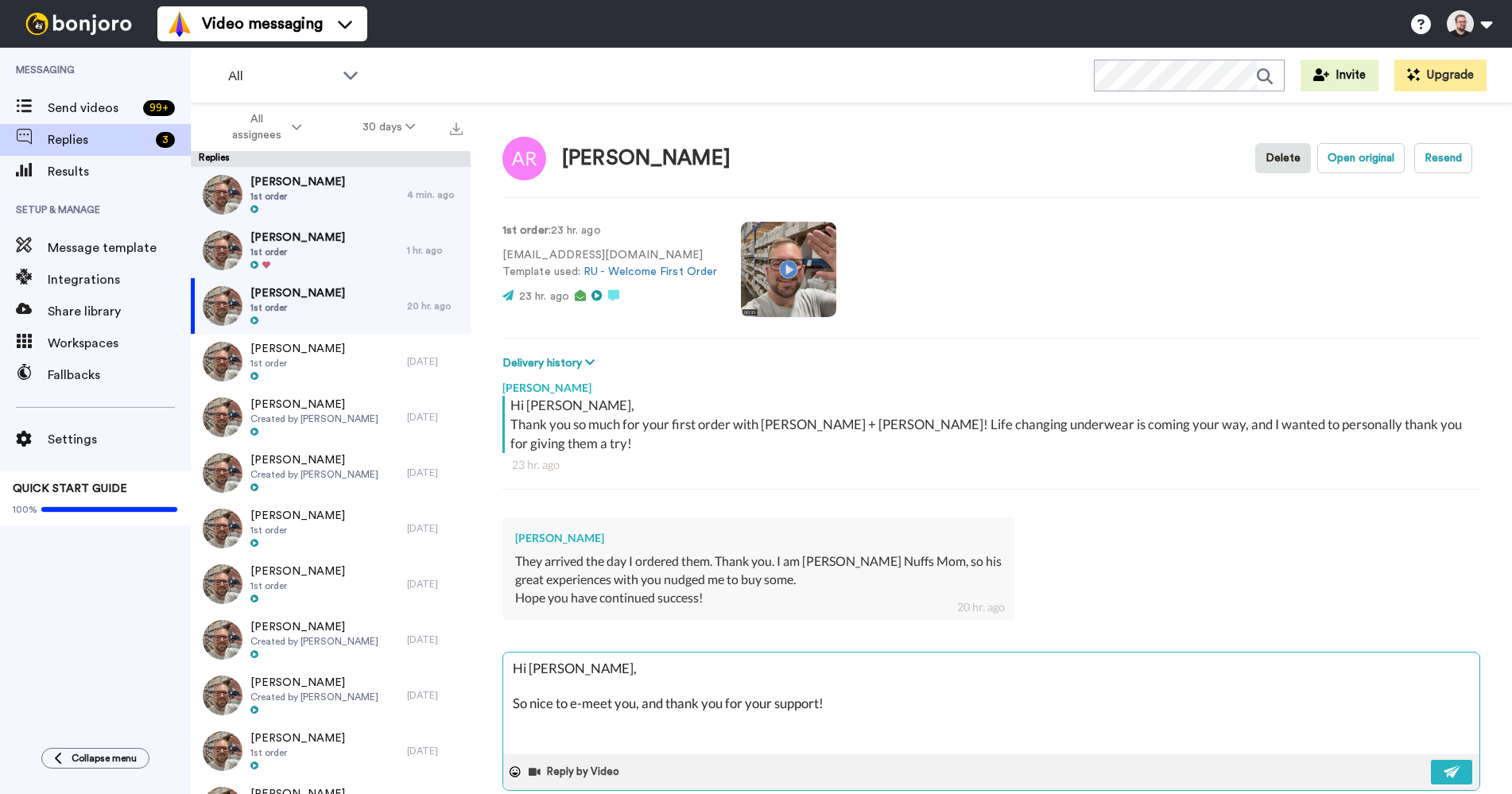
type textarea "x"
type textarea "Hi [PERSON_NAME], So nice to e-meet you, and thank you for your support!"
type textarea "x"
type textarea "Hi [PERSON_NAME], So nice to e-meet you, and thank you for your support"
type textarea "x"
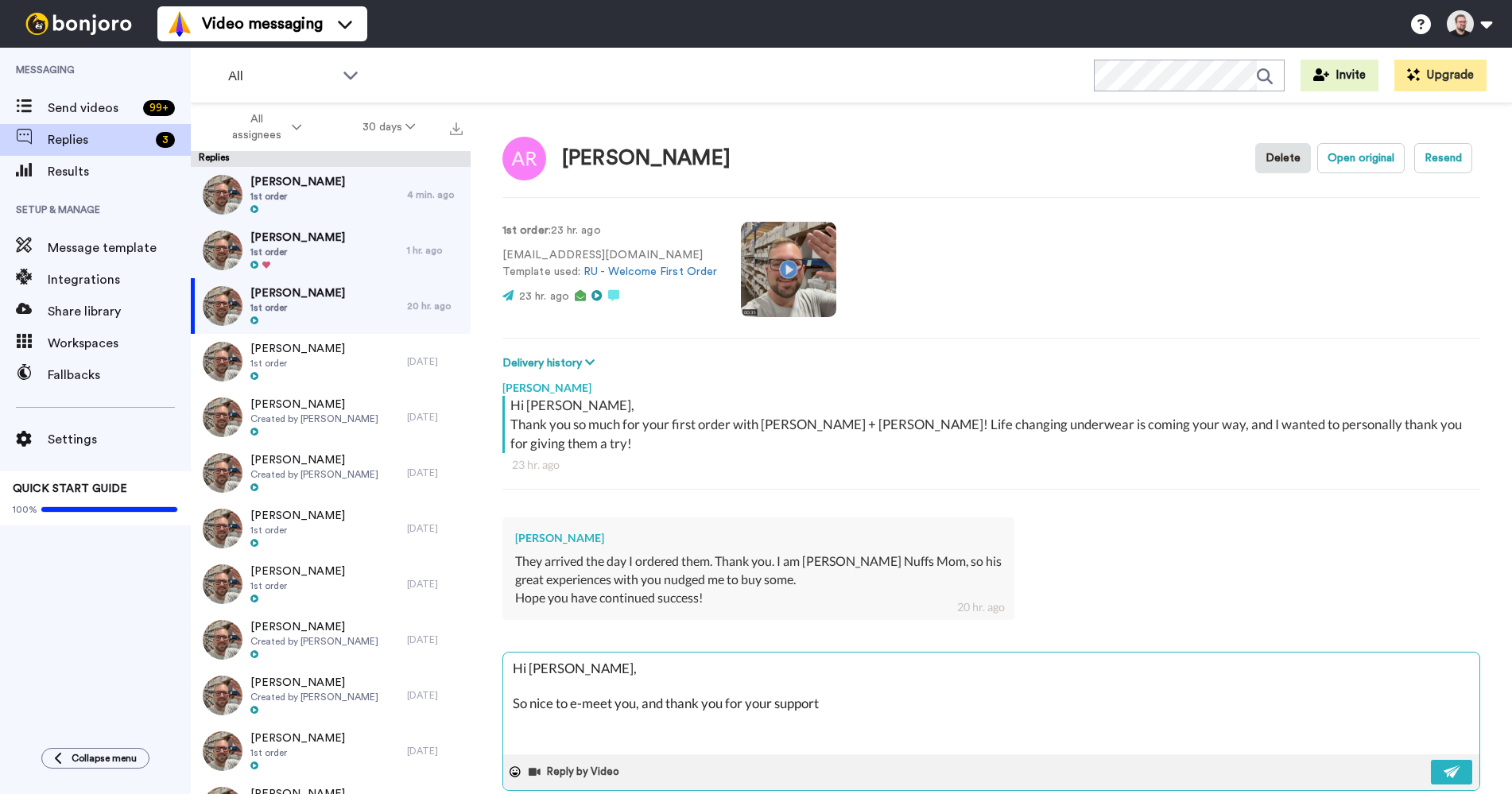
type textarea "Hi [PERSON_NAME], So nice to e-meet you, and thank you for your support!"
type textarea "x"
type textarea "Hi [PERSON_NAME], So nice to e-meet you, and thank you for your support!"
type textarea "x"
type textarea "Hi [PERSON_NAME], So nice to e-meet you, and thank you for your support!"
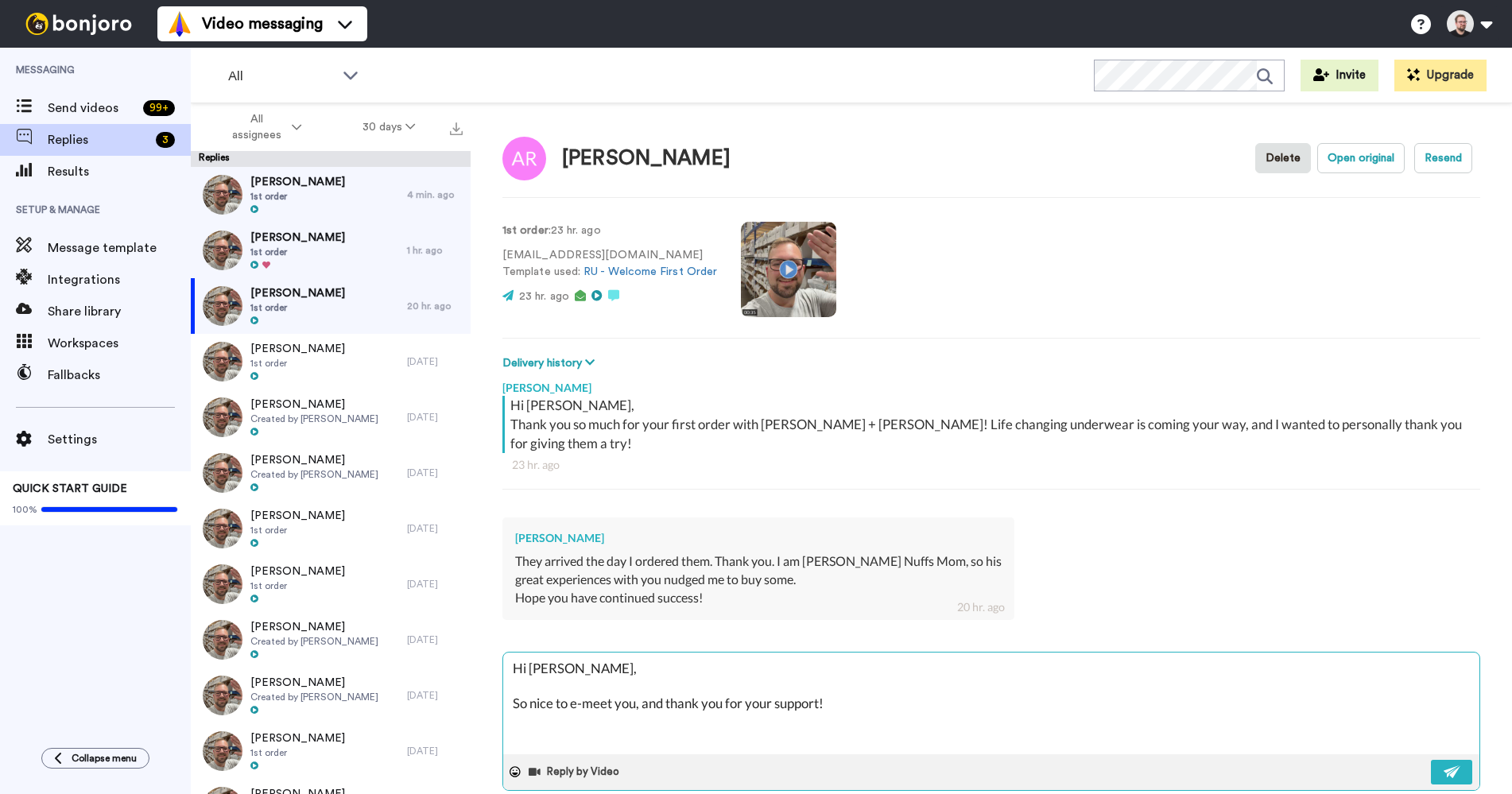
type textarea "x"
type textarea "Hi [PERSON_NAME], So nice to e-meet you, and thank you for your support"
type textarea "x"
type textarea "Hi [PERSON_NAME], So nice to e-meet you, and thank you for your support"
type textarea "x"
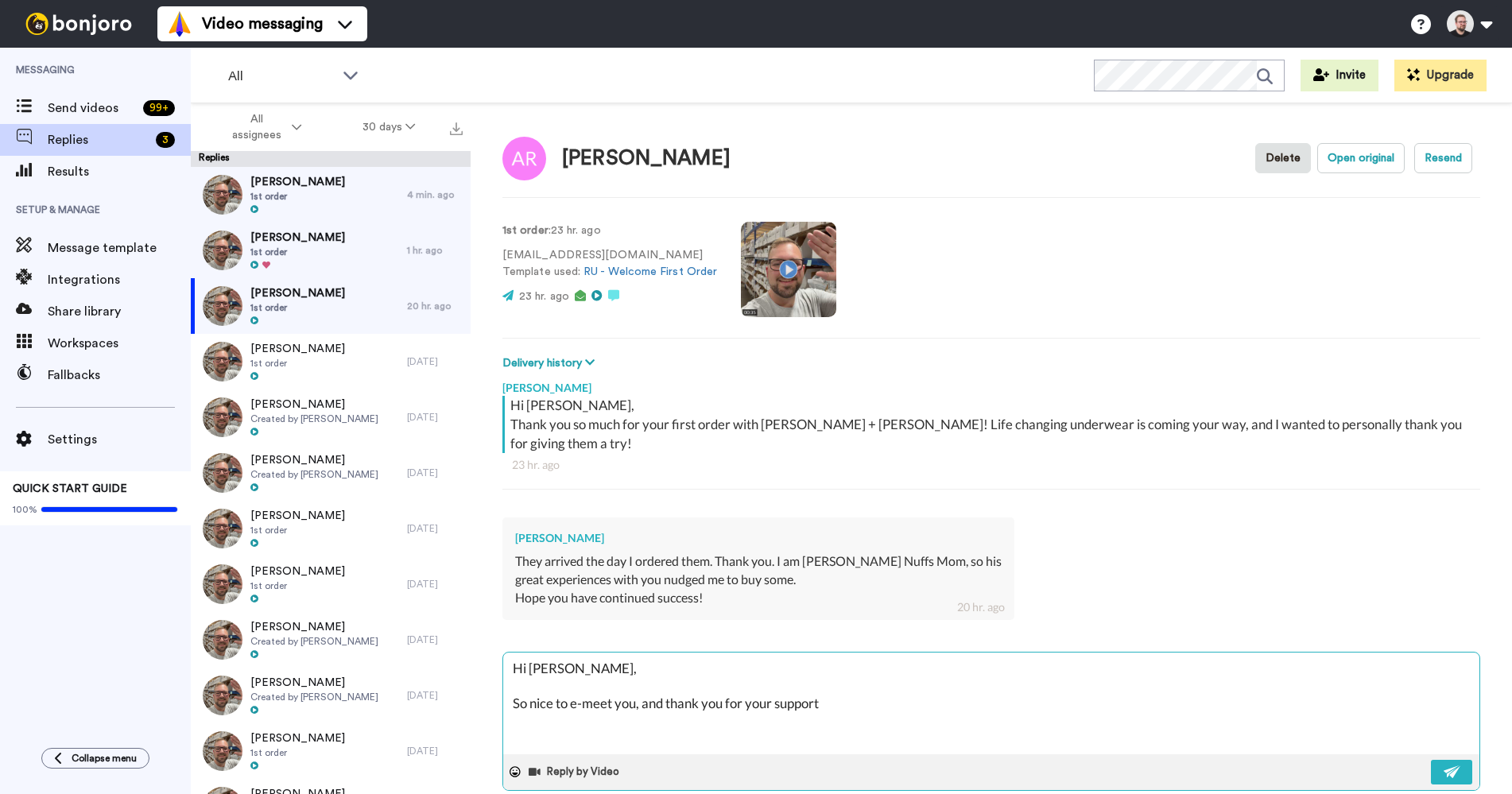
type textarea "Hi [PERSON_NAME], So nice to e-meet you, and thank you for your support a"
type textarea "x"
type textarea "Hi [PERSON_NAME], So nice to e-meet you, and thank you for your support an"
type textarea "x"
type textarea "Hi [PERSON_NAME], So nice to e-meet you, and thank you for your support and"
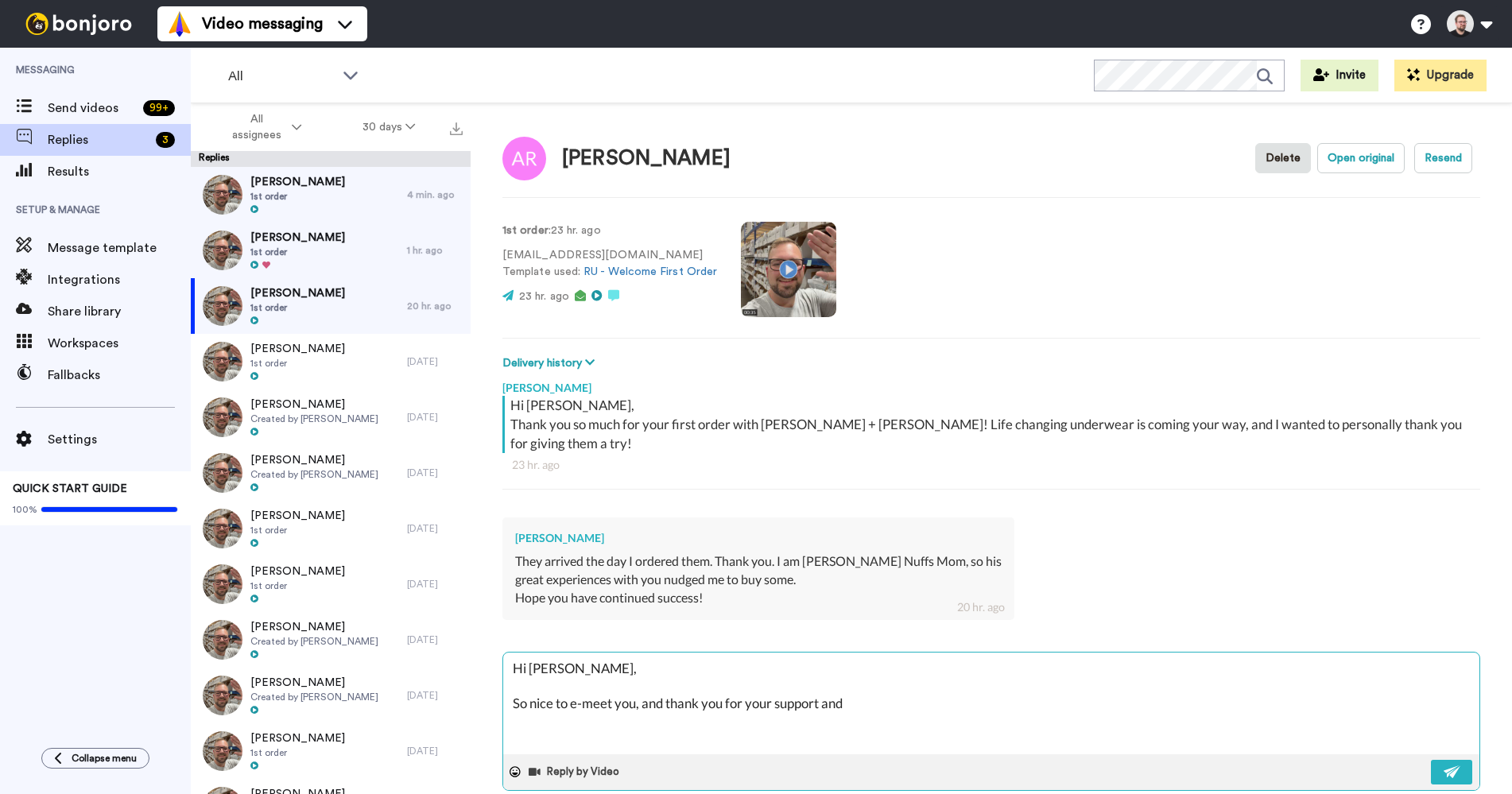
type textarea "x"
type textarea "Hi [PERSON_NAME], So nice to e-meet you, and thank you for your support and"
type textarea "x"
type textarea "Hi [PERSON_NAME], So nice to e-meet you, and thank you for your support and I"
type textarea "x"
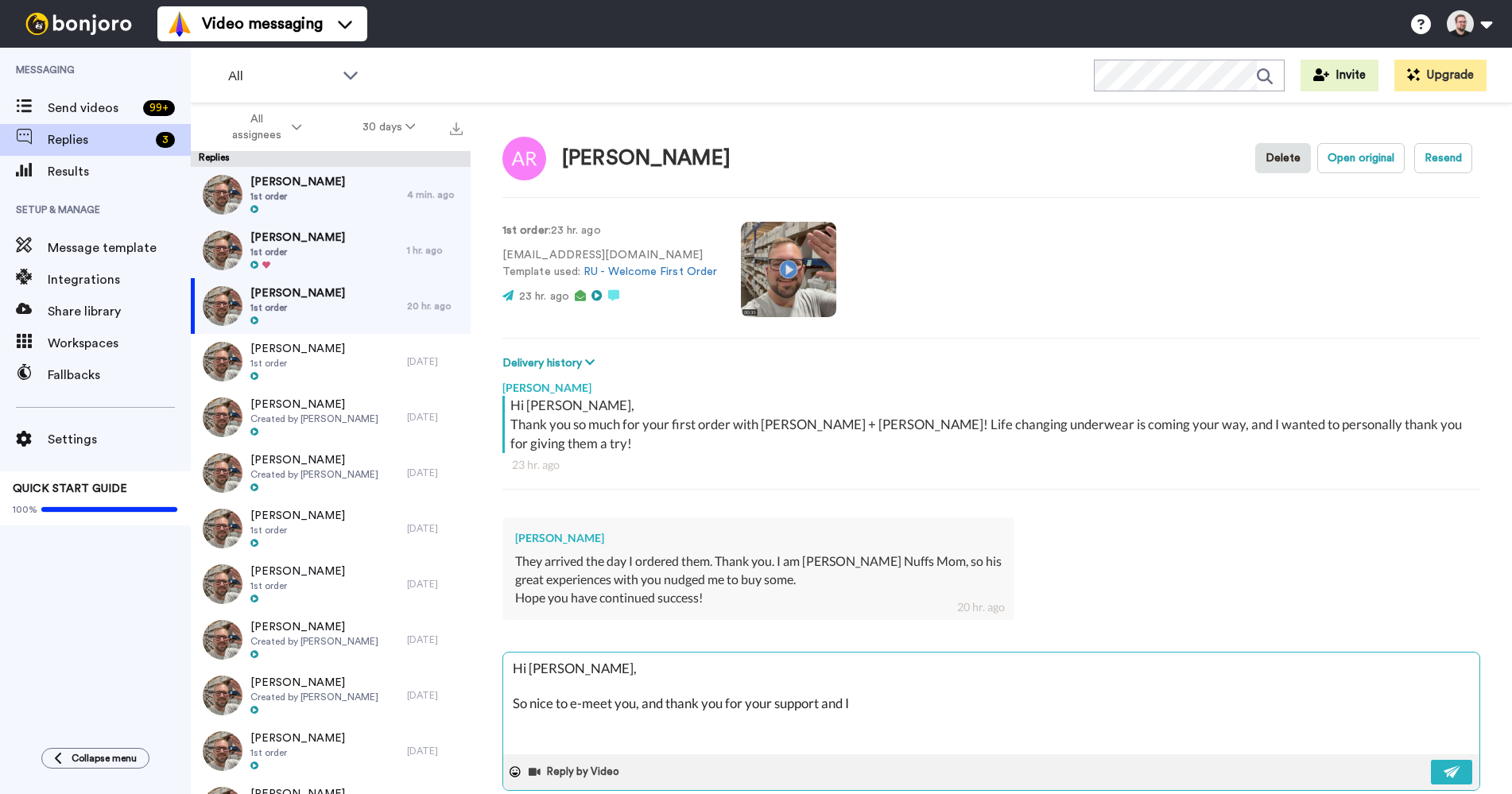
type textarea "Hi [PERSON_NAME], So nice to e-meet you, and thank you for your support and I'"
type textarea "x"
type textarea "Hi [PERSON_NAME], So nice to e-meet you, and thank you for your support and I'm"
type textarea "x"
type textarea "Hi [PERSON_NAME], So nice to e-meet you, and thank you for your support and I'm"
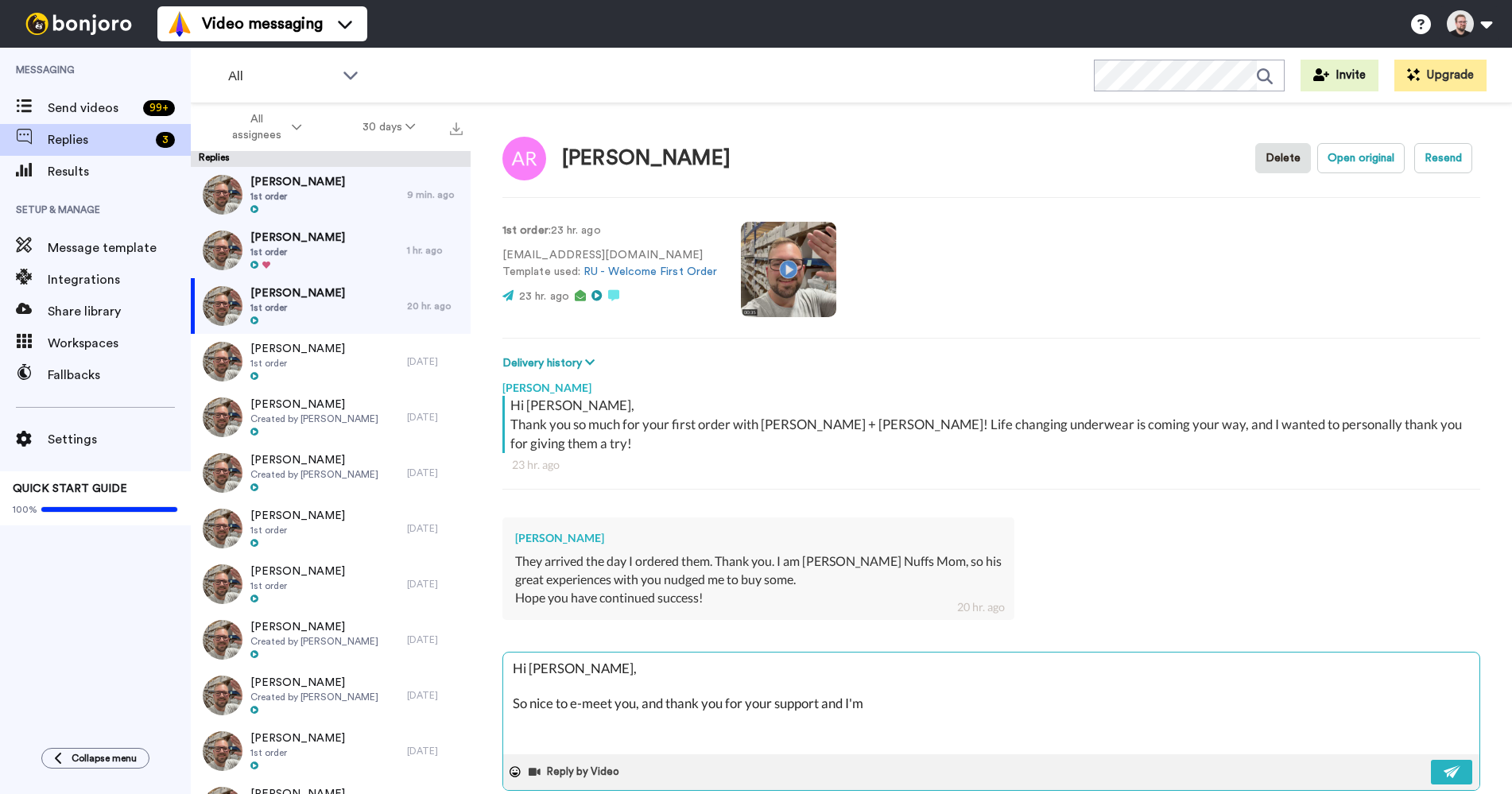
type textarea "x"
type textarea "Hi [PERSON_NAME], So nice to e-meet you, and thank you for your support and I'm…"
type textarea "x"
type textarea "Hi [PERSON_NAME], So nice to e-meet you, and thank you for your support and I'm…"
type textarea "x"
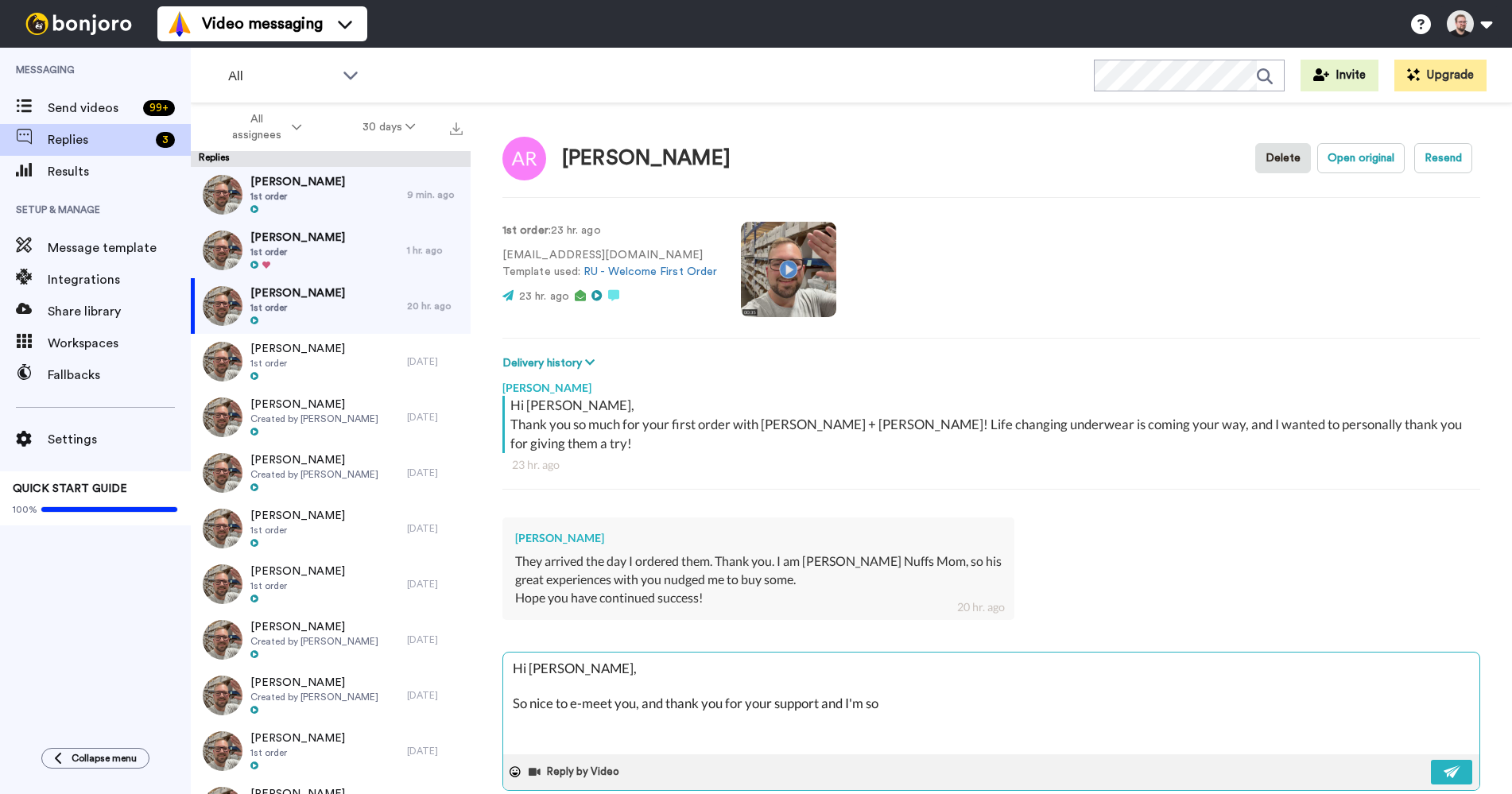
type textarea "Hi [PERSON_NAME], So nice to e-meet you, and thank you for your support and I'm…"
type textarea "x"
type textarea "Hi [PERSON_NAME], So nice to e-meet you, and thank you for your support and I'm…"
type textarea "x"
type textarea "Hi [PERSON_NAME], So nice to e-meet you, and thank you for your support and I'm…"
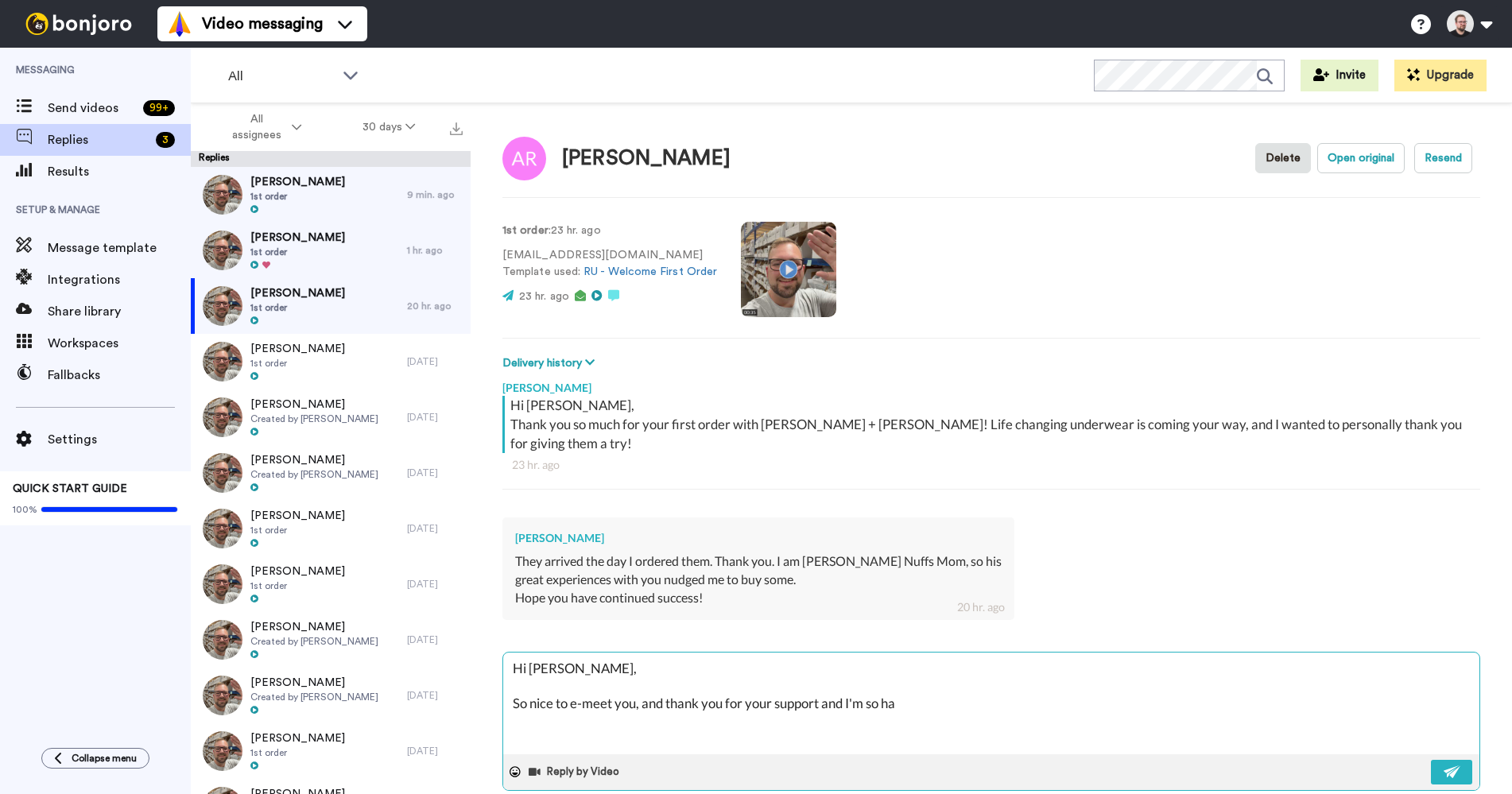
type textarea "x"
type textarea "Hi [PERSON_NAME], So nice to e-meet you, and thank you for your support and I'm…"
type textarea "x"
type textarea "Hi [PERSON_NAME], So nice to e-meet you, and thank you for your support and I'm…"
type textarea "x"
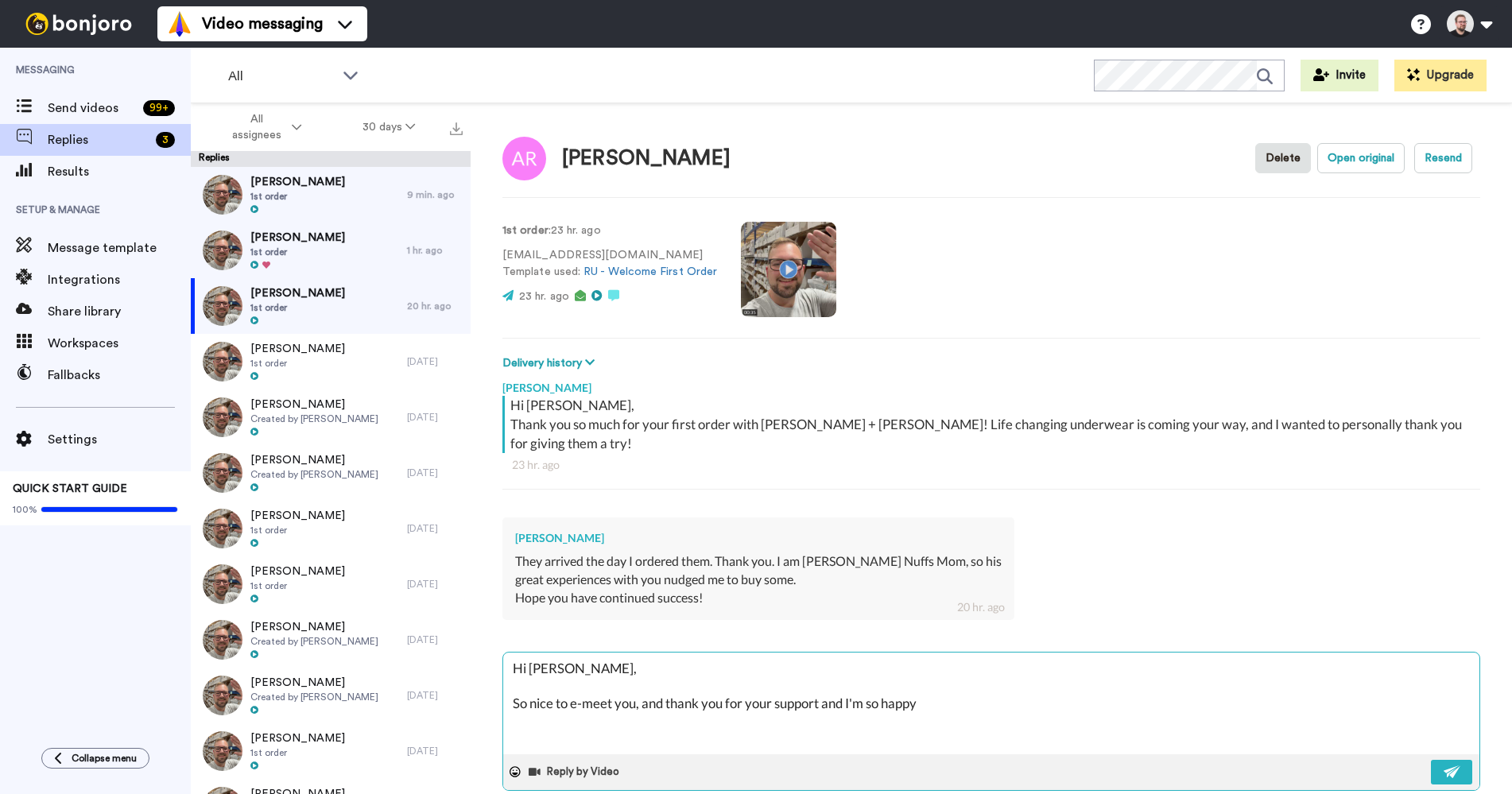
type textarea "Hi [PERSON_NAME], So nice to e-meet you, and thank you for your support and I'm…"
type textarea "x"
type textarea "Hi [PERSON_NAME], So nice to e-meet you, and thank you for your support and I'm…"
type textarea "x"
type textarea "Hi [PERSON_NAME], So nice to e-meet you, and thank you for your support and I'm…"
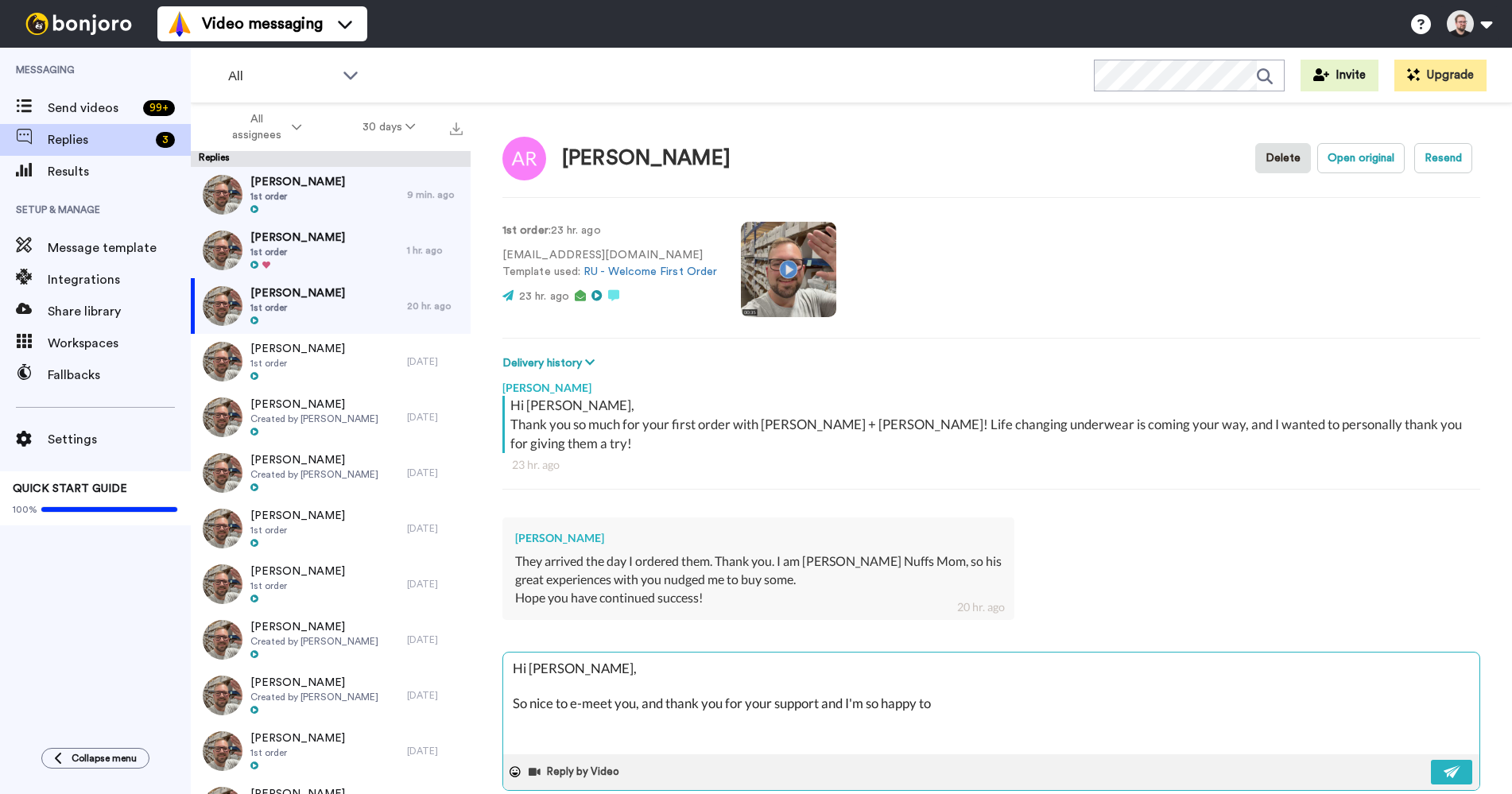
type textarea "x"
type textarea "Hi [PERSON_NAME], So nice to e-meet you, and thank you for your support and I'm…"
type textarea "x"
type textarea "Hi [PERSON_NAME], So nice to e-meet you, and thank you for your support and I'm…"
type textarea "x"
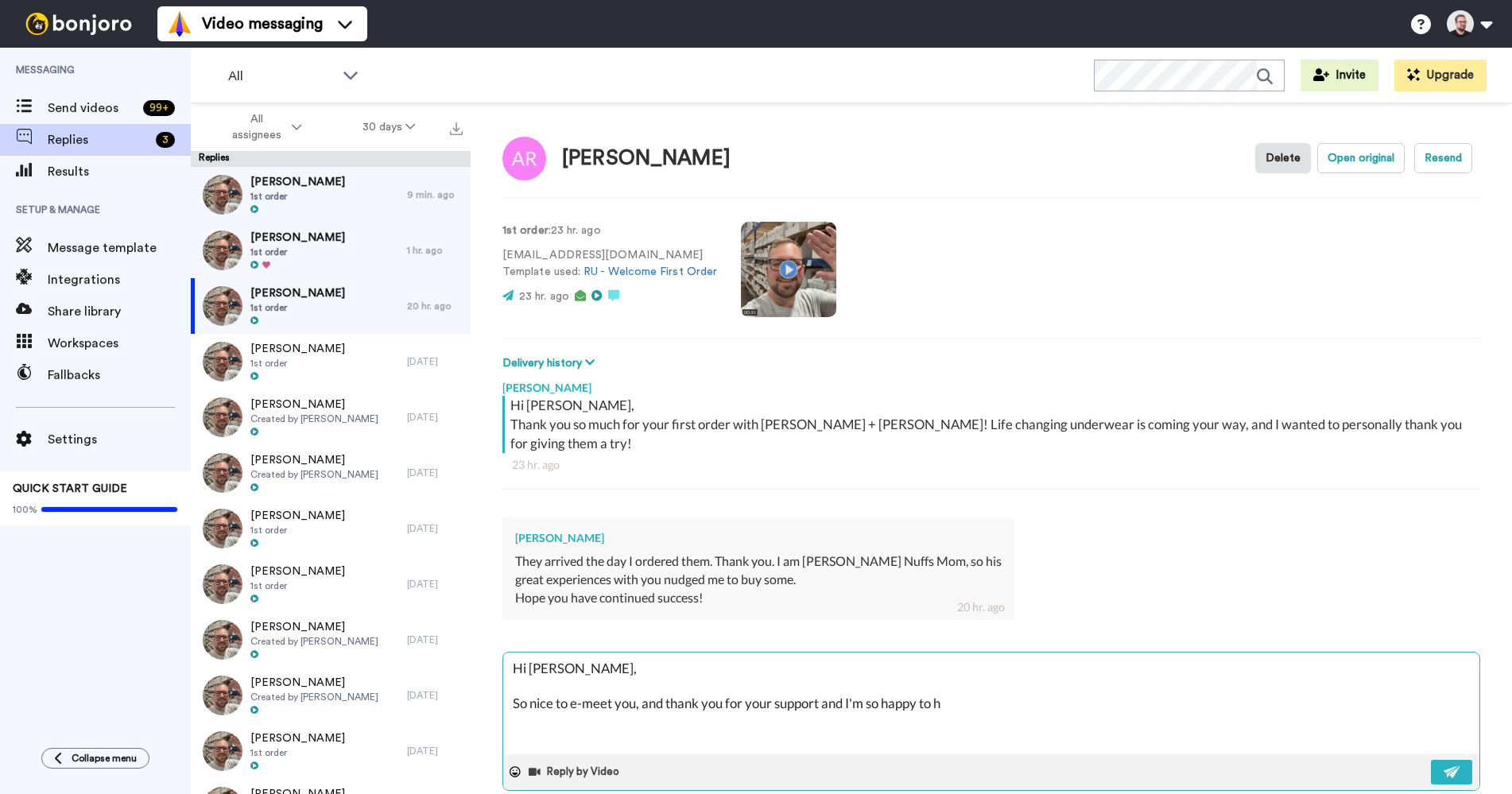
type textarea "Hi [PERSON_NAME], So nice to e-meet you, and thank you for your support and I'm…"
type textarea "x"
type textarea "Hi [PERSON_NAME], So nice to e-meet you, and thank you for your support and I'm…"
type textarea "x"
type textarea "Hi [PERSON_NAME], So nice to e-meet you, and thank you for your support and I'm…"
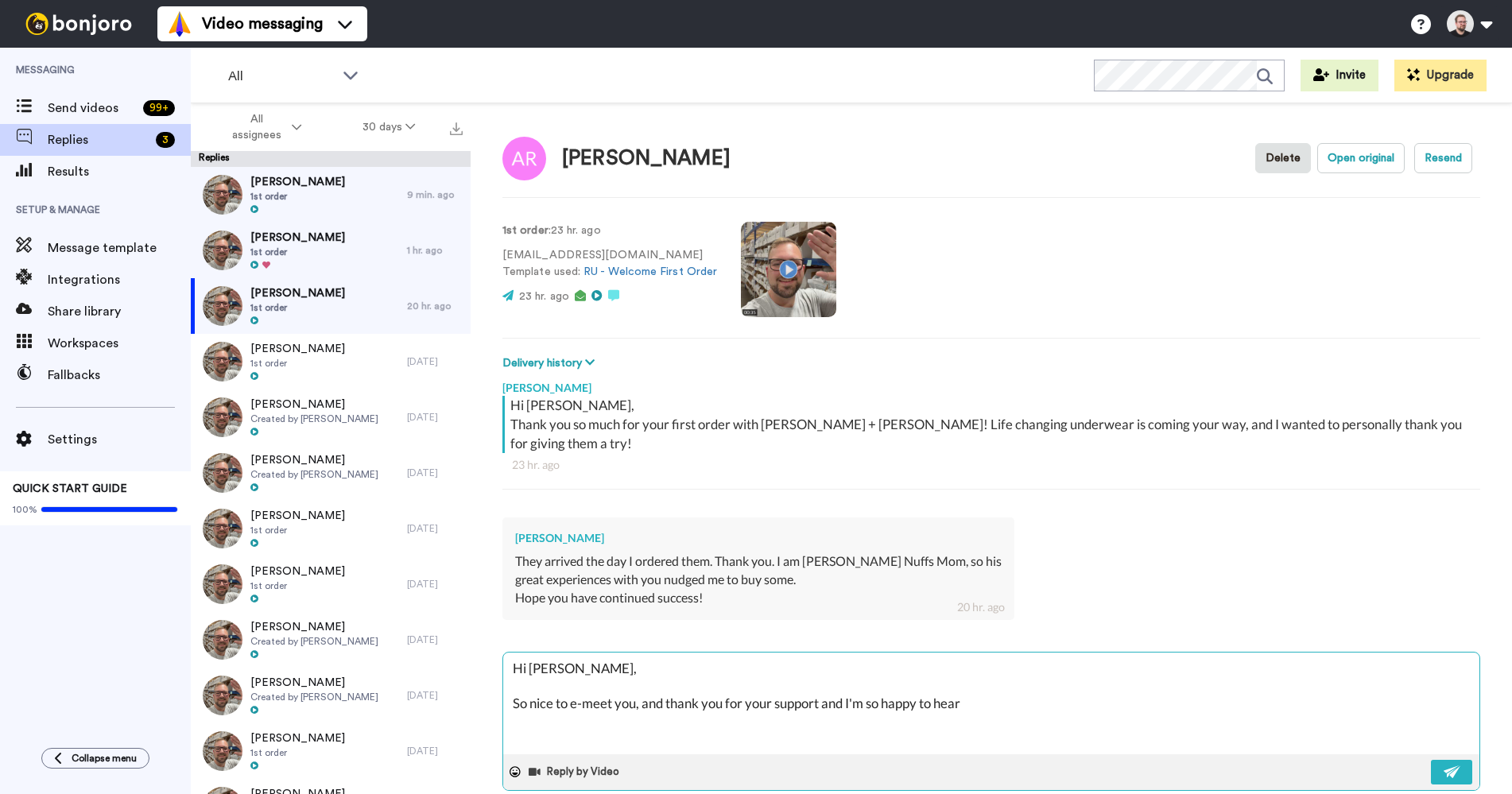
type textarea "x"
type textarea "Hi [PERSON_NAME], So nice to e-meet you, and thank you for your support and I'm…"
type textarea "x"
type textarea "Hi [PERSON_NAME], So nice to e-meet you, and thank you for your support and I'm…"
type textarea "x"
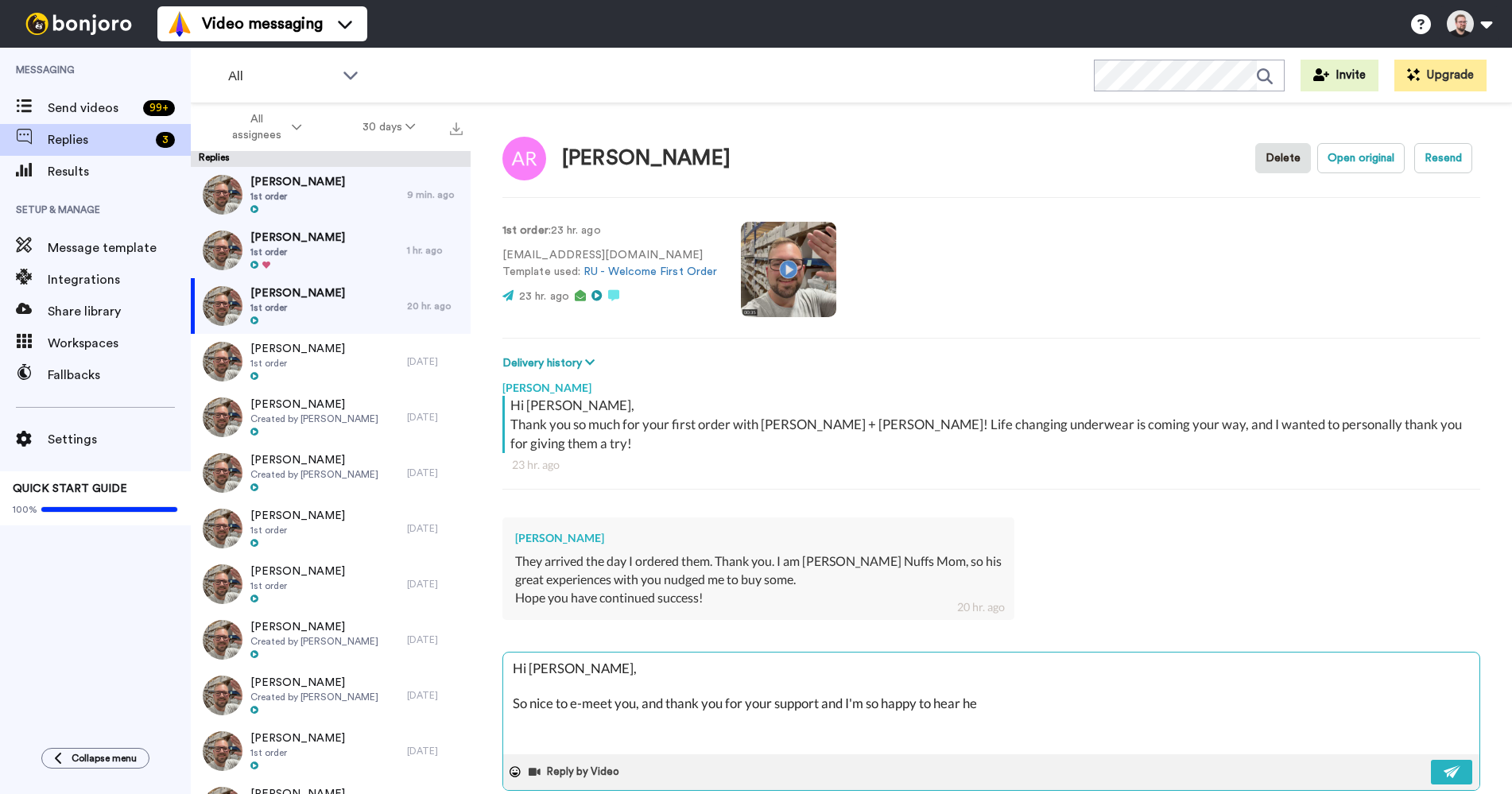
type textarea "Hi [PERSON_NAME], So nice to e-meet you, and thank you for your support and I'm…"
type textarea "x"
type textarea "Hi [PERSON_NAME], So nice to e-meet you, and thank you for your support and I'm…"
type textarea "x"
type textarea "Hi [PERSON_NAME], So nice to e-meet you, and thank you for your support and I'm…"
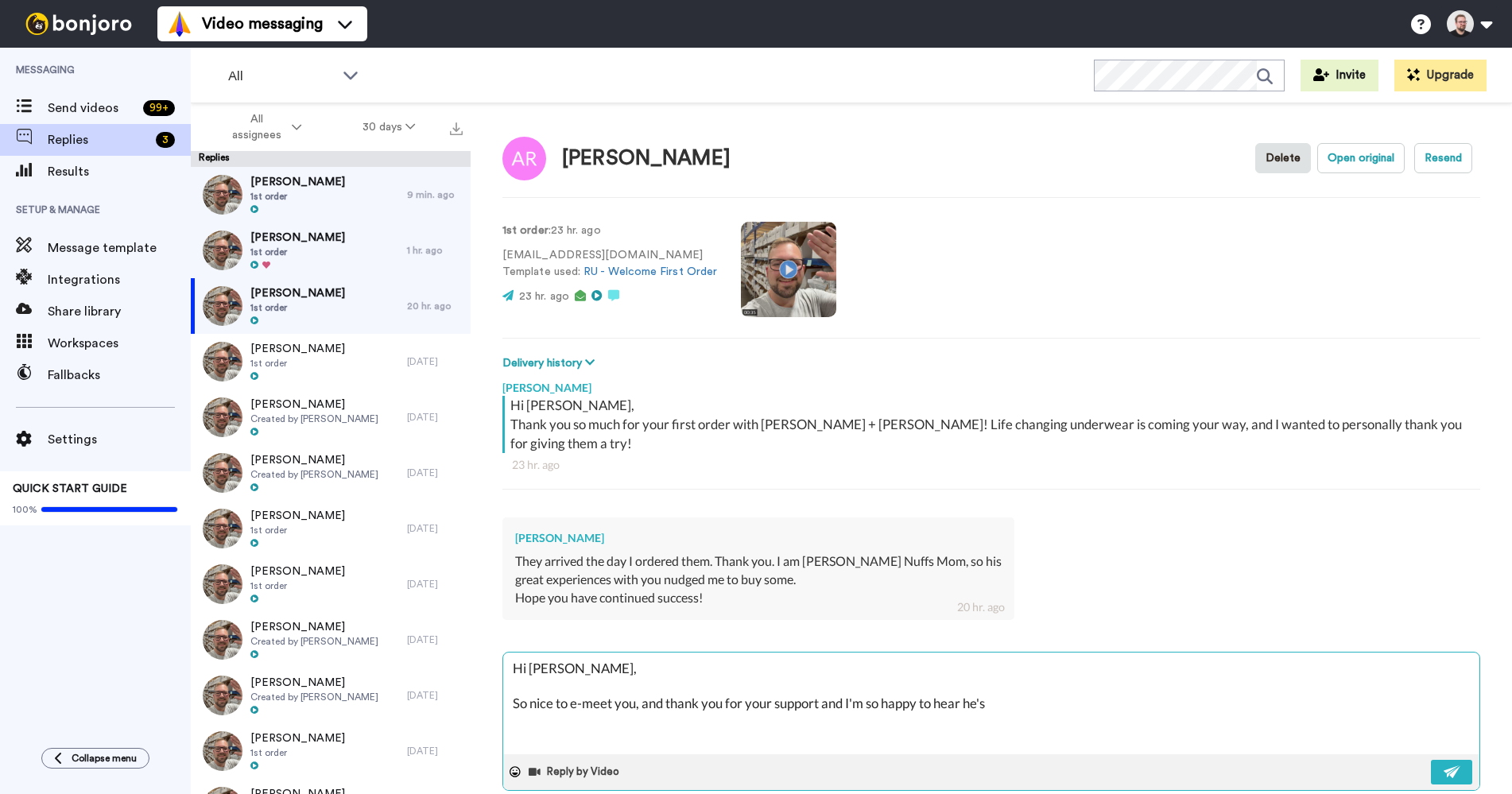
type textarea "x"
type textarea "Hi [PERSON_NAME], So nice to e-meet you, and thank you for your support and I'm…"
type textarea "x"
type textarea "Hi [PERSON_NAME], So nice to e-meet you, and thank you for your support and I'm…"
type textarea "x"
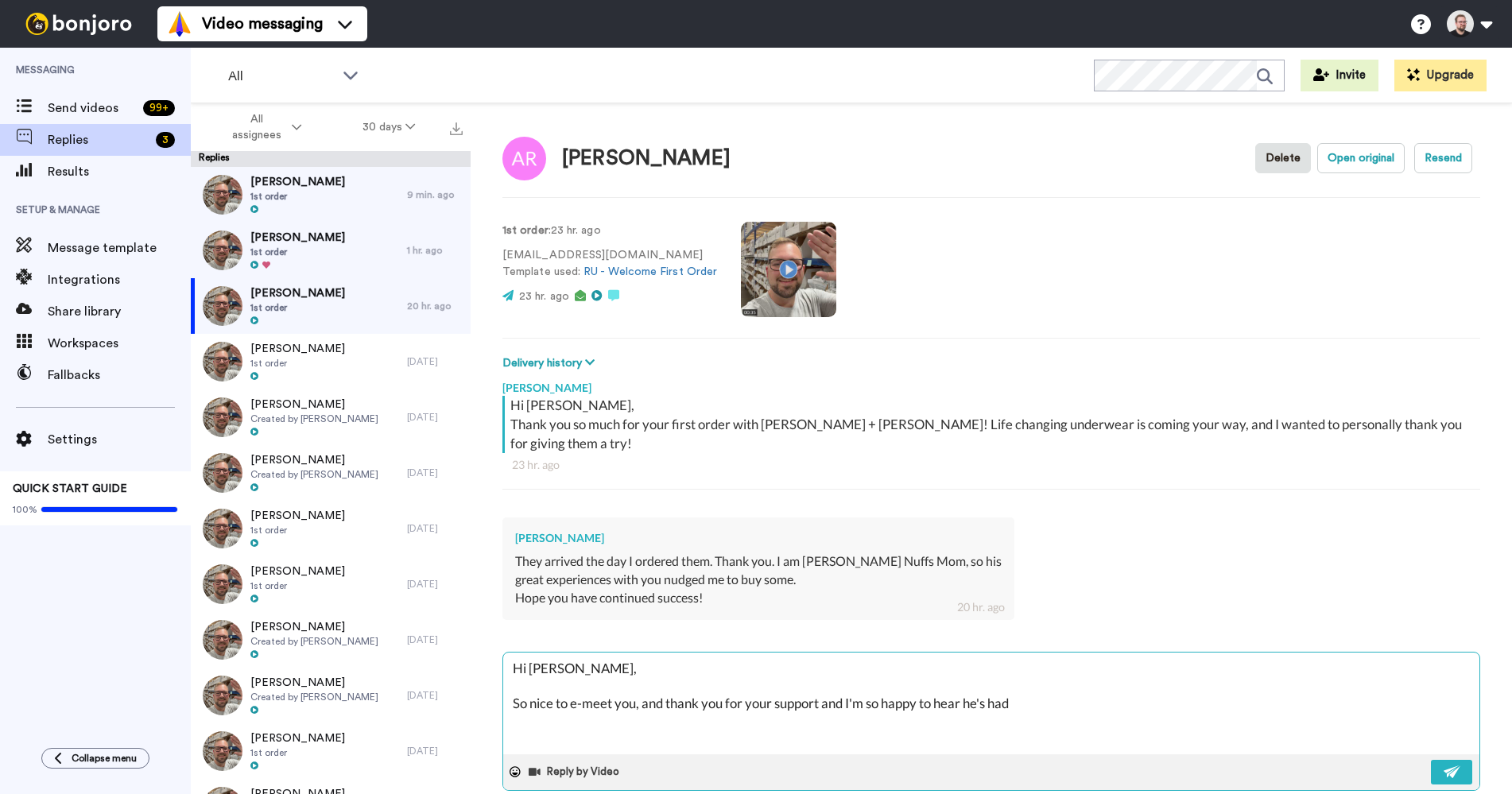
type textarea "Hi [PERSON_NAME], So nice to e-meet you, and thank you for your support and I'm…"
click at [849, 680] on textarea "Hi [PERSON_NAME], So nice to e-meet you, and thank you for your support and I'm…" at bounding box center [991, 703] width 976 height 102
click at [1369, 683] on textarea "Hi [PERSON_NAME], So nice to e-meet you, and thank you for your support! I'm so…" at bounding box center [991, 703] width 976 height 102
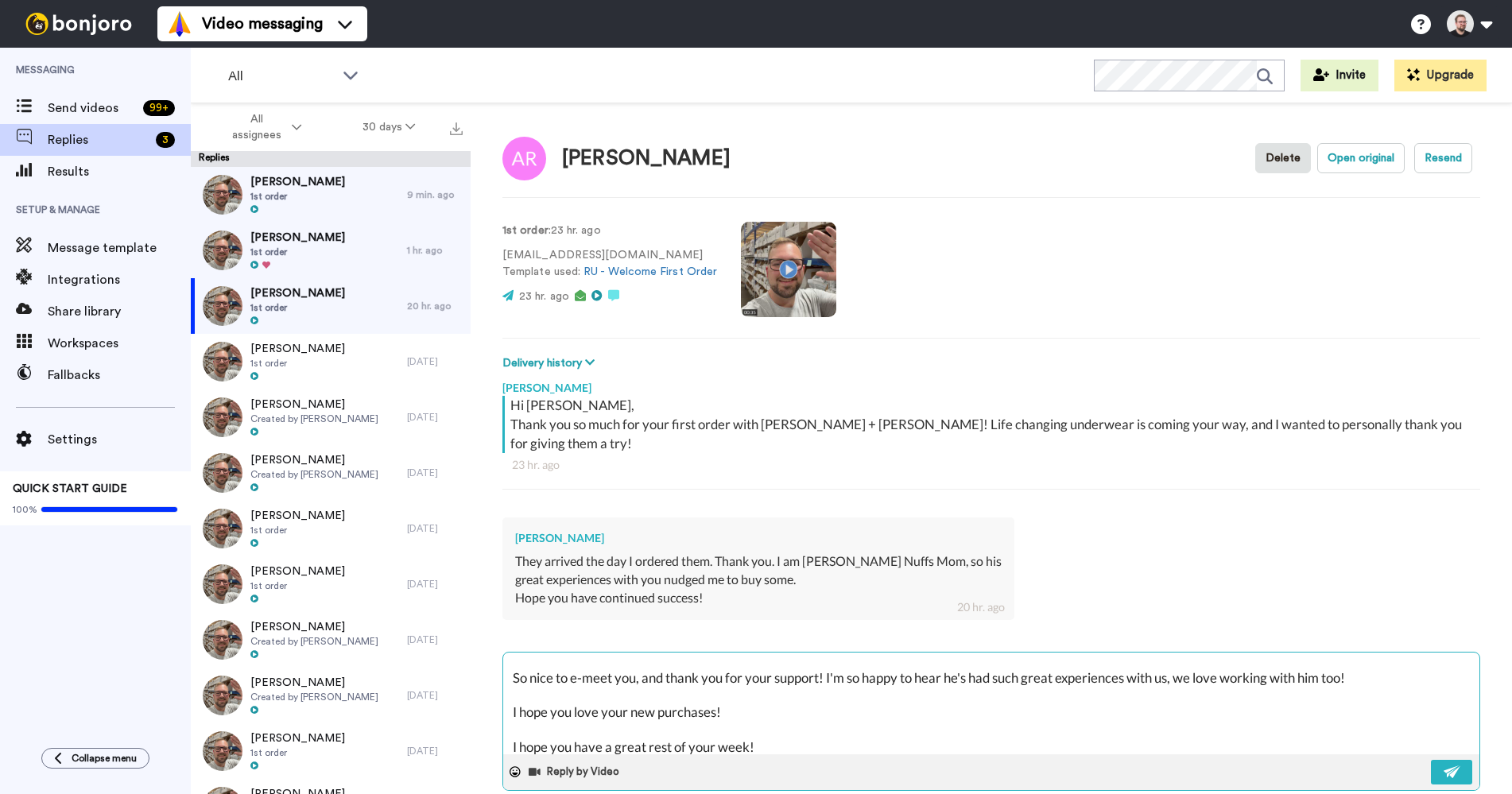
click at [779, 691] on textarea "Hi [PERSON_NAME], So nice to e-meet you, and thank you for your support! I'm so…" at bounding box center [991, 703] width 976 height 102
click at [1431, 760] on button at bounding box center [1452, 772] width 42 height 24
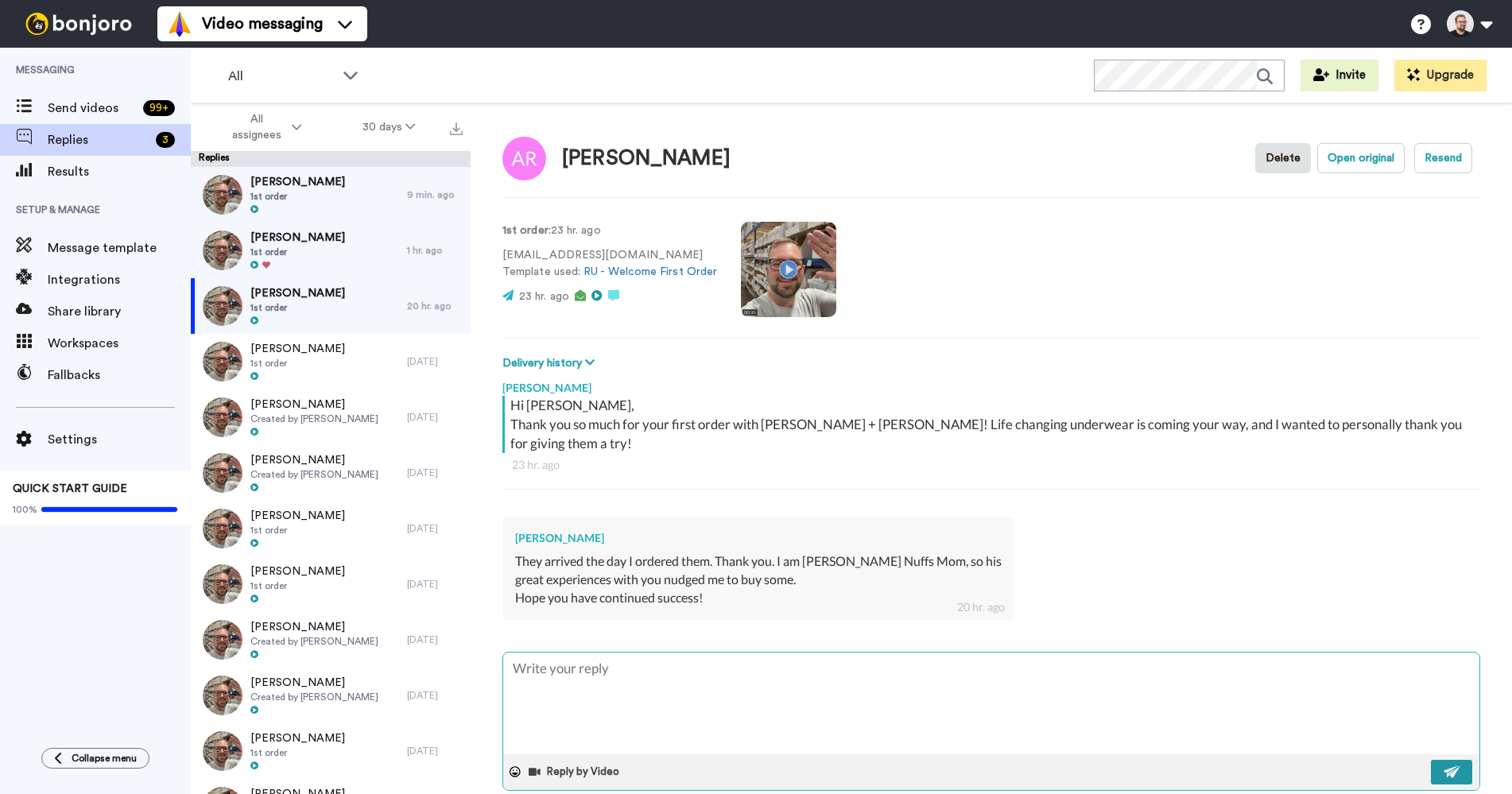
scroll to position [0, 0]
